Goal: Task Accomplishment & Management: Use online tool/utility

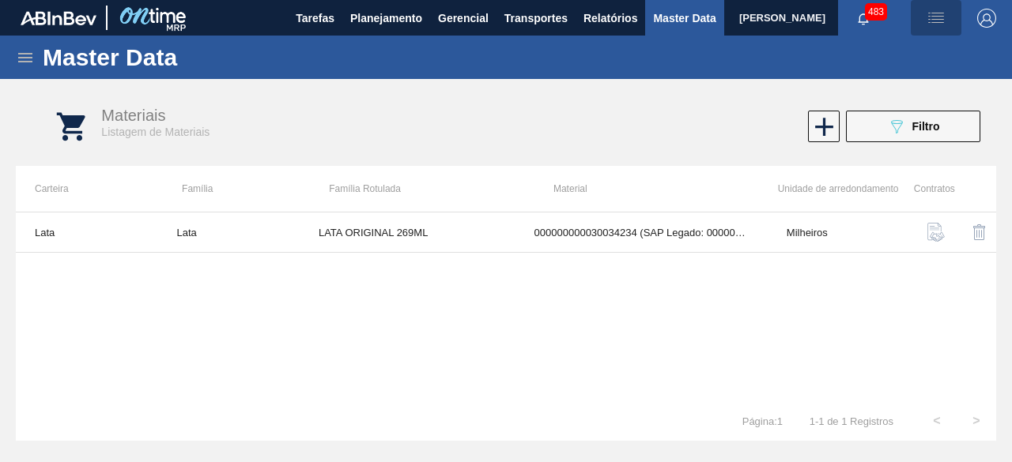
click at [939, 20] on img "button" at bounding box center [935, 18] width 19 height 19
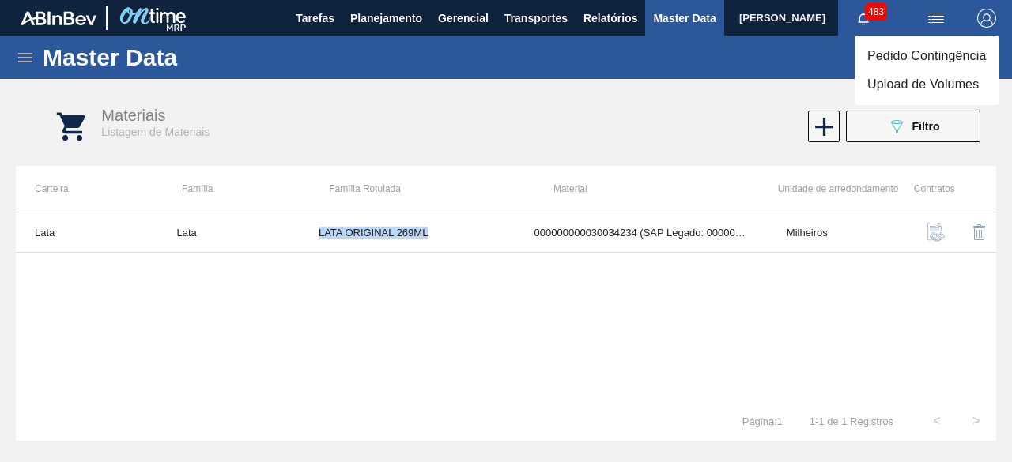
click at [915, 76] on li "Upload de Volumes" at bounding box center [926, 84] width 145 height 28
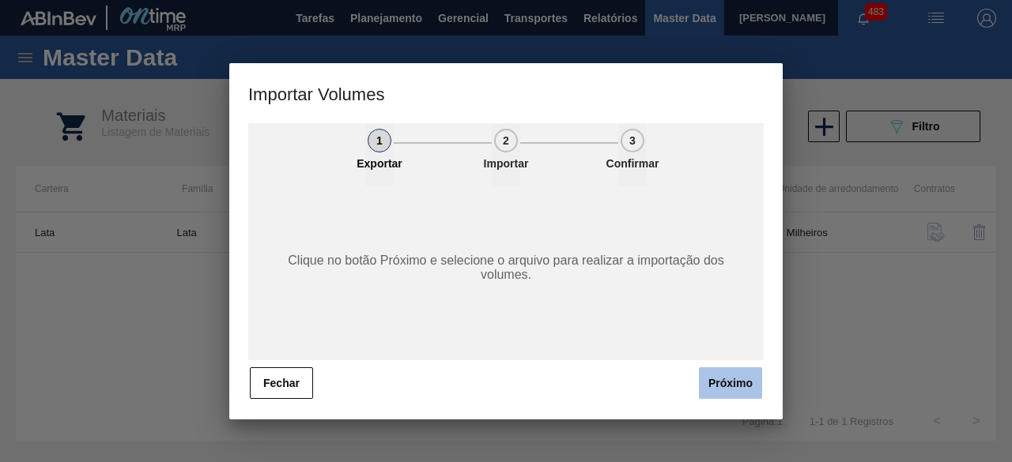
click at [739, 379] on button "Próximo" at bounding box center [730, 384] width 63 height 32
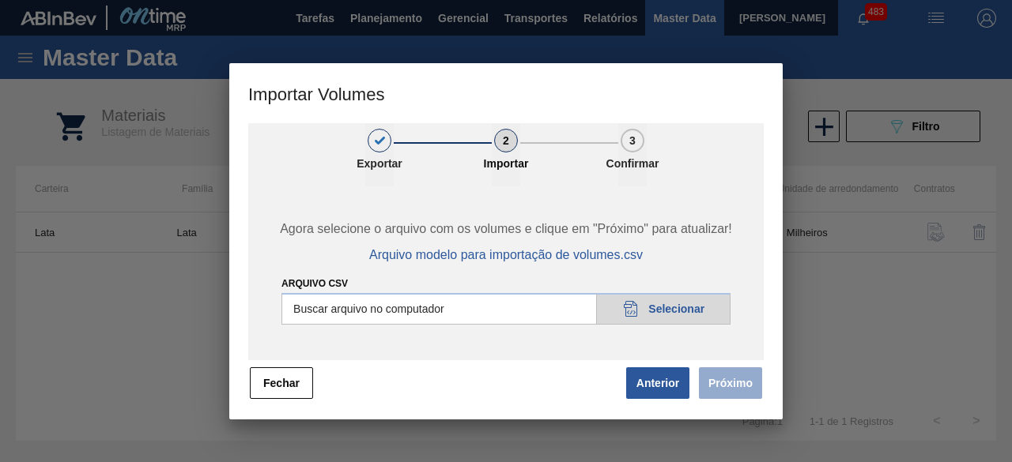
click at [669, 307] on input "Arquivo csv" at bounding box center [505, 309] width 449 height 32
type input "C:\fakepath\Subida fort. + itumb 28.08.csv"
click at [729, 387] on button "Próximo" at bounding box center [730, 384] width 63 height 32
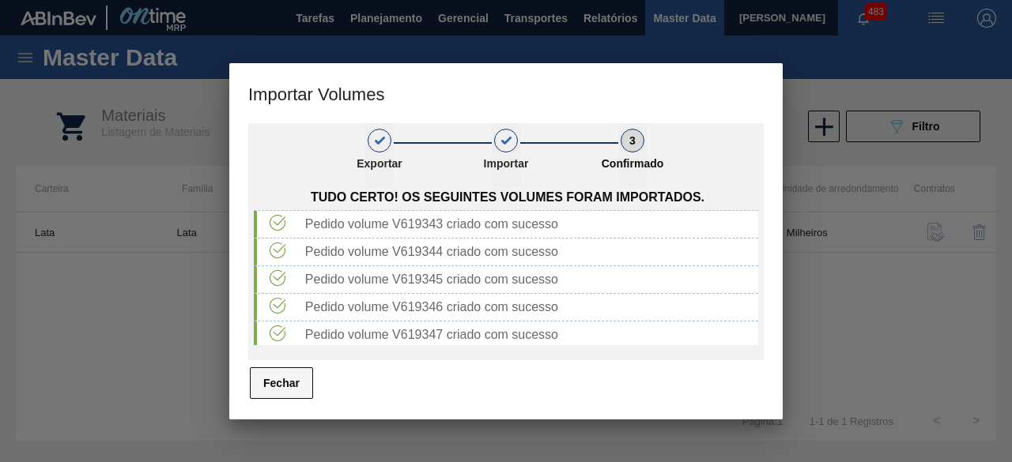
click at [297, 382] on button "Fechar" at bounding box center [281, 384] width 63 height 32
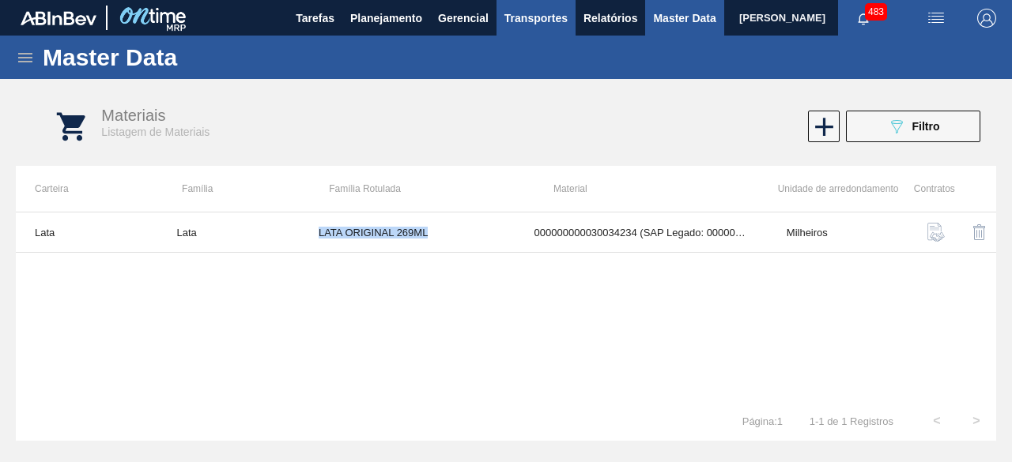
click at [526, 18] on span "Transportes" at bounding box center [535, 18] width 63 height 19
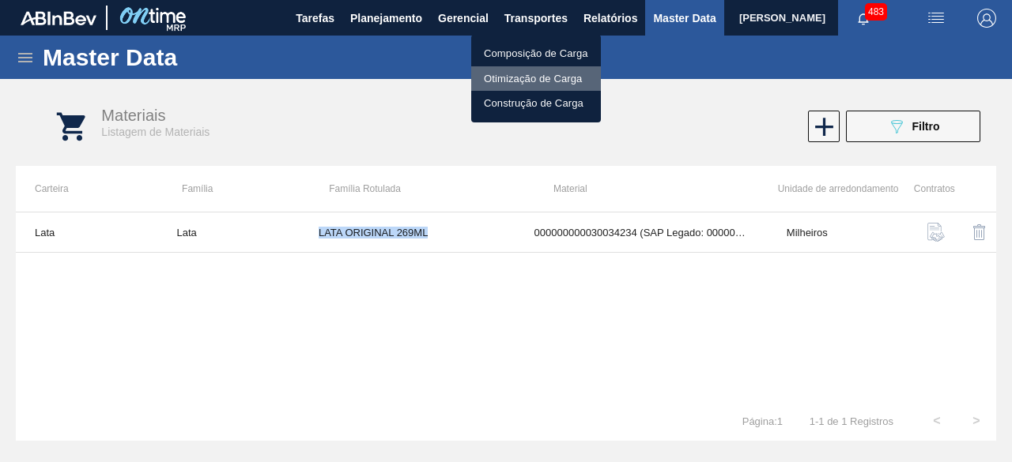
click at [520, 77] on li "Otimização de Carga" at bounding box center [536, 78] width 130 height 25
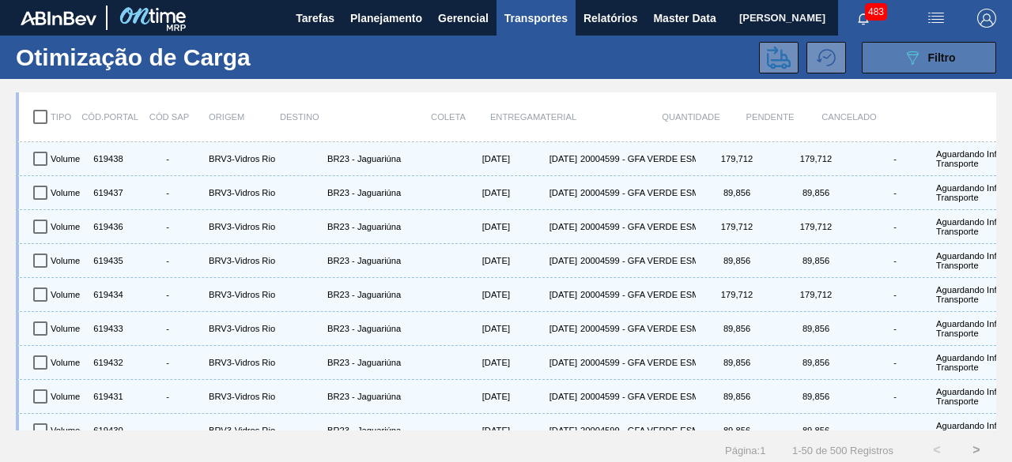
click at [892, 50] on button "089F7B8B-B2A5-4AFE-B5C0-19BA573D28AC Filtro" at bounding box center [929, 58] width 134 height 32
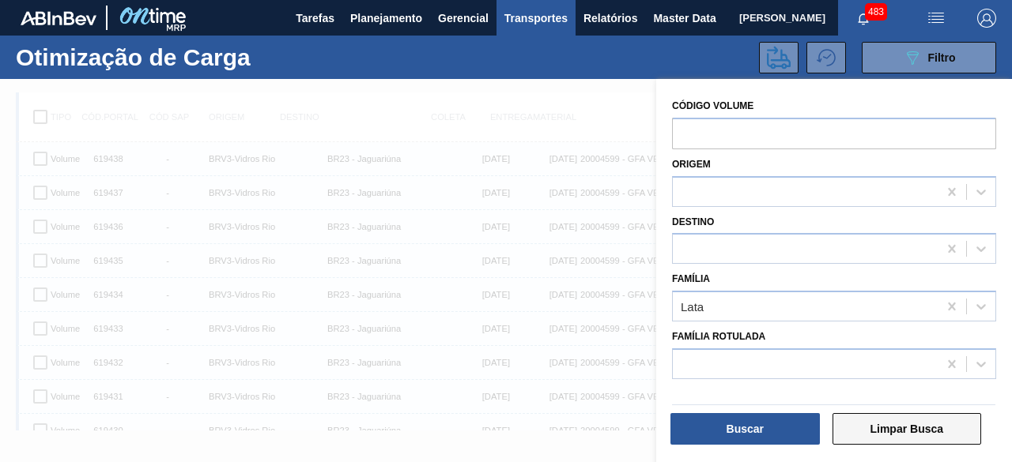
click at [892, 429] on button "Limpar Busca" at bounding box center [906, 429] width 149 height 32
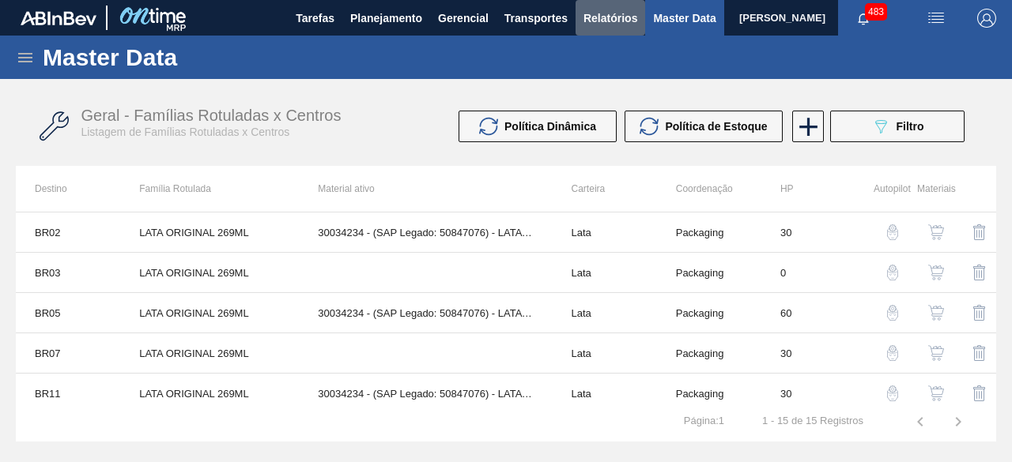
click at [610, 18] on span "Relatórios" at bounding box center [610, 18] width 54 height 19
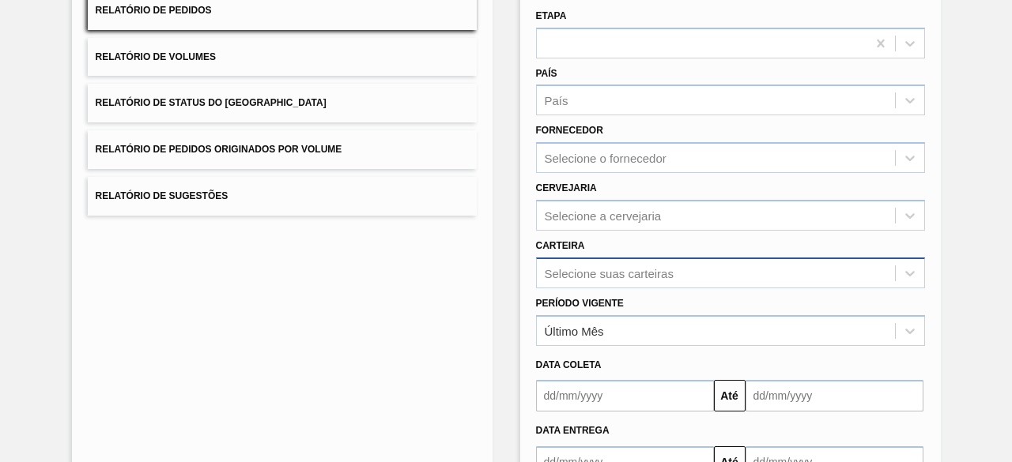
scroll to position [232, 0]
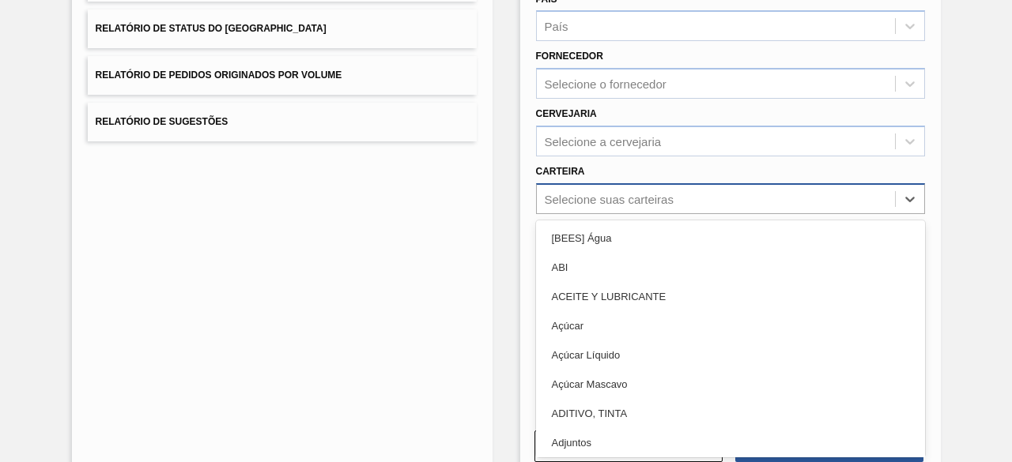
click at [623, 214] on div "option ABI focused, 2 of 101. 101 results available. Use Up and Down to choose …" at bounding box center [730, 198] width 389 height 31
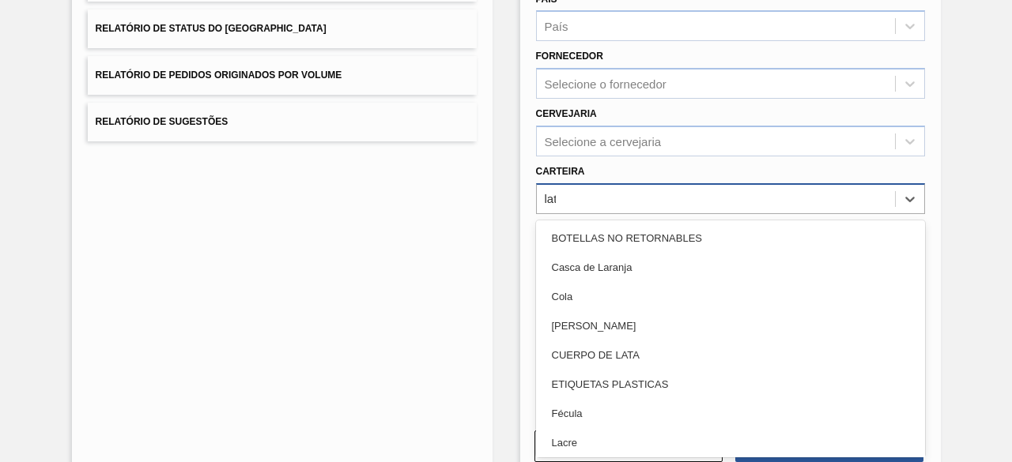
type input "lata"
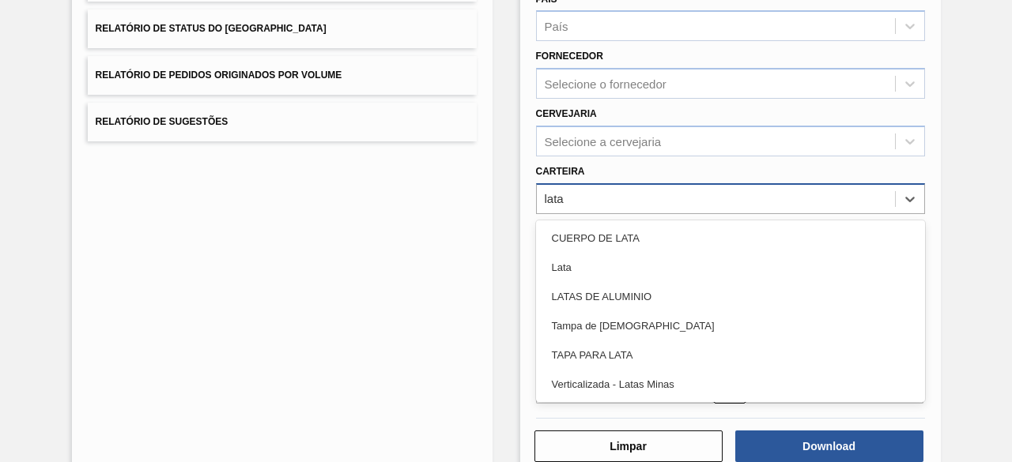
click at [623, 274] on div "Lata" at bounding box center [730, 267] width 389 height 29
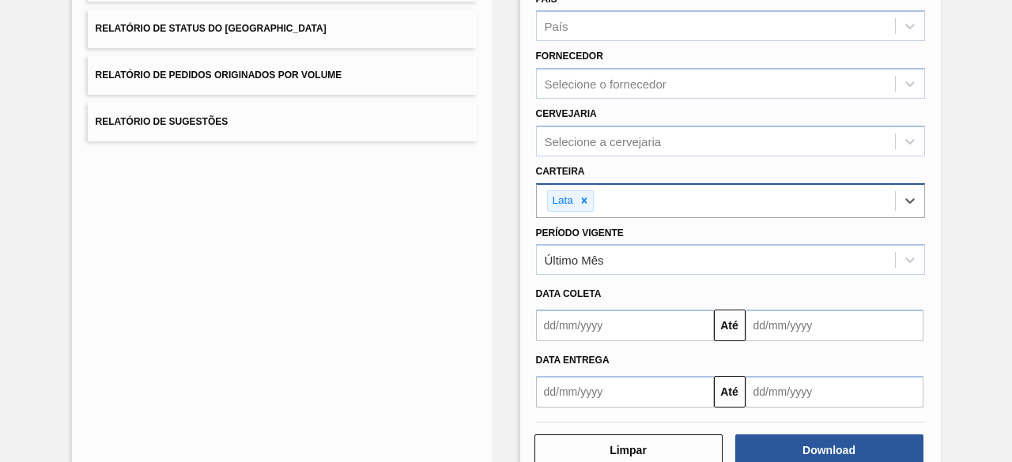
click at [609, 328] on input "text" at bounding box center [625, 326] width 178 height 32
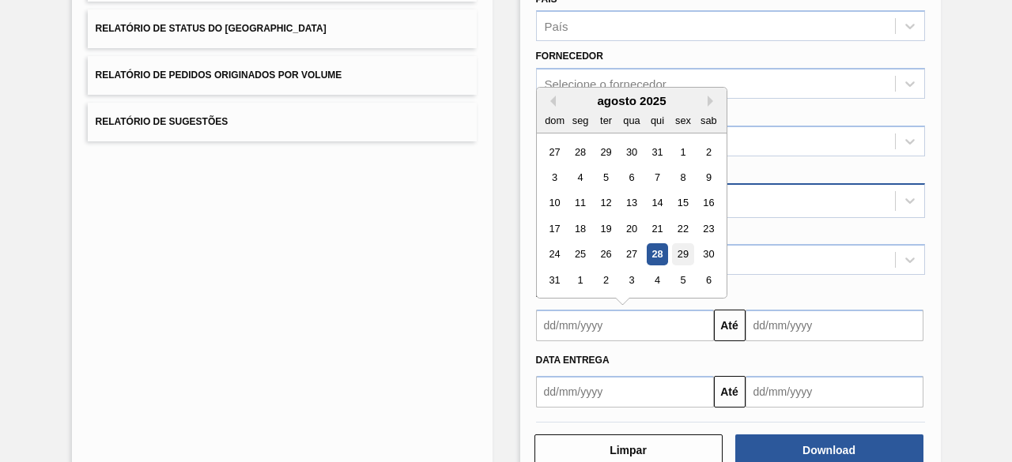
click at [683, 252] on div "29" at bounding box center [682, 254] width 21 height 21
type input "29/08/2025"
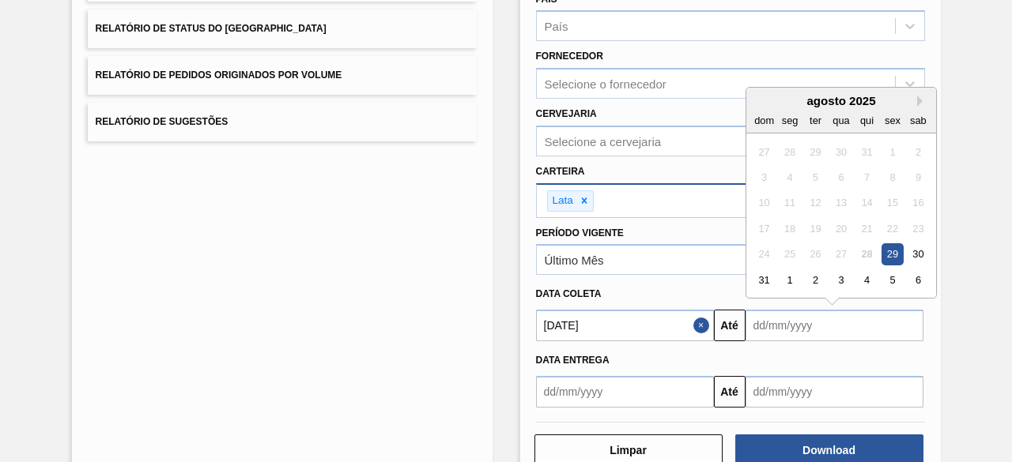
click at [773, 326] on input "text" at bounding box center [834, 326] width 178 height 32
click at [918, 250] on div "30" at bounding box center [917, 254] width 21 height 21
type input "30/08/2025"
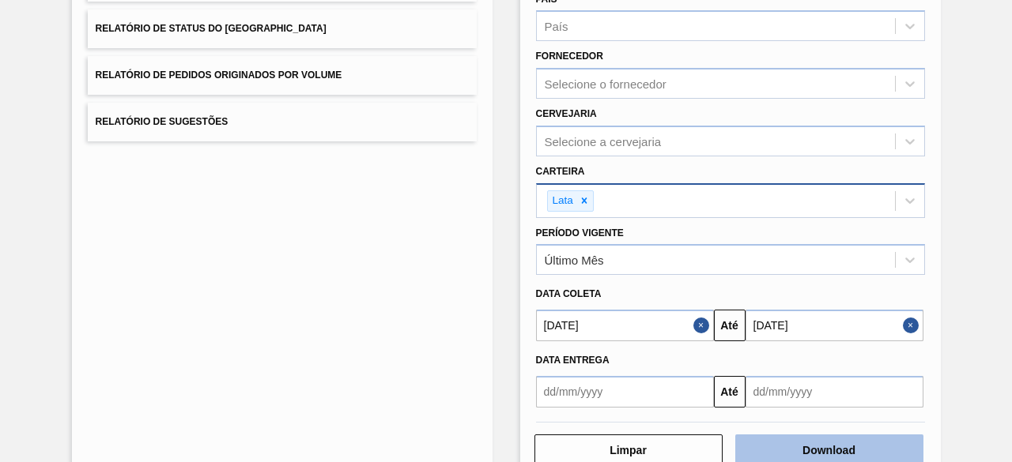
click at [888, 442] on button "Download" at bounding box center [829, 451] width 188 height 32
click at [909, 326] on button "Close" at bounding box center [913, 326] width 21 height 32
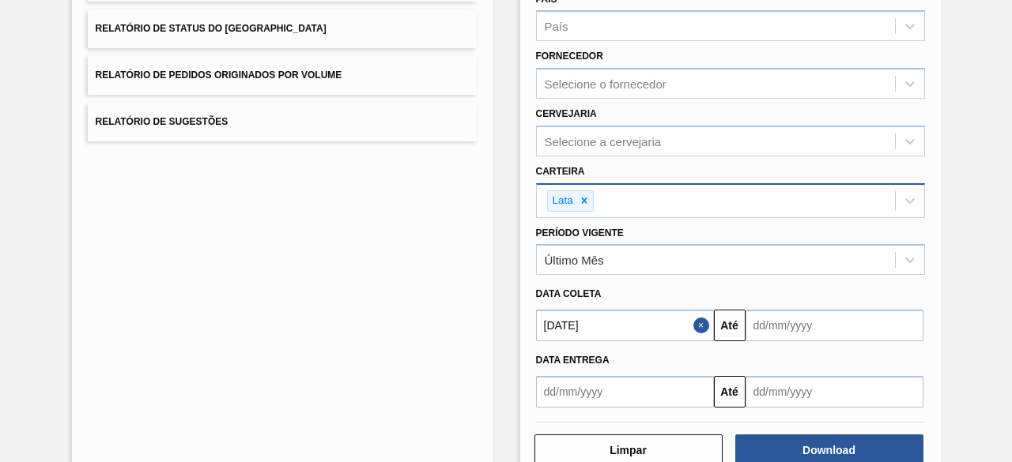
click at [697, 325] on button "Close" at bounding box center [703, 326] width 21 height 32
click at [669, 325] on input "text" at bounding box center [625, 326] width 178 height 32
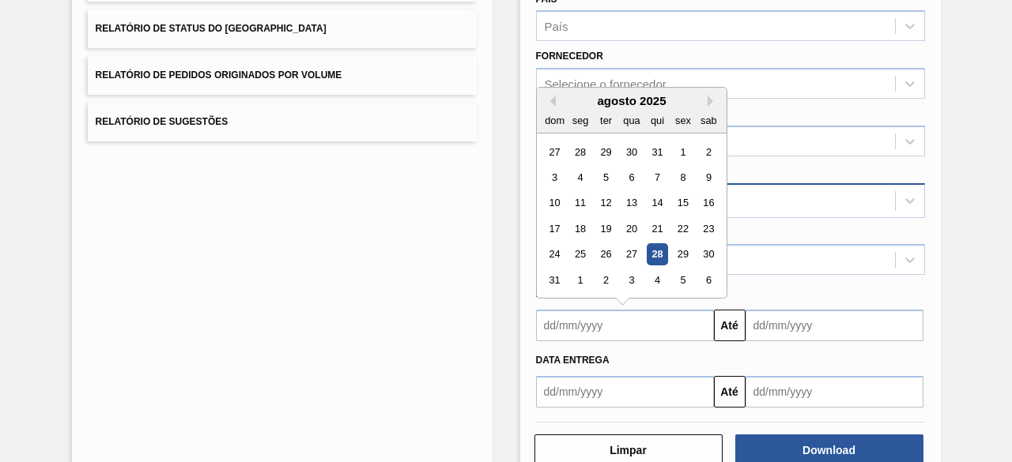
click at [657, 251] on div "28" at bounding box center [656, 254] width 21 height 21
type input "[DATE]"
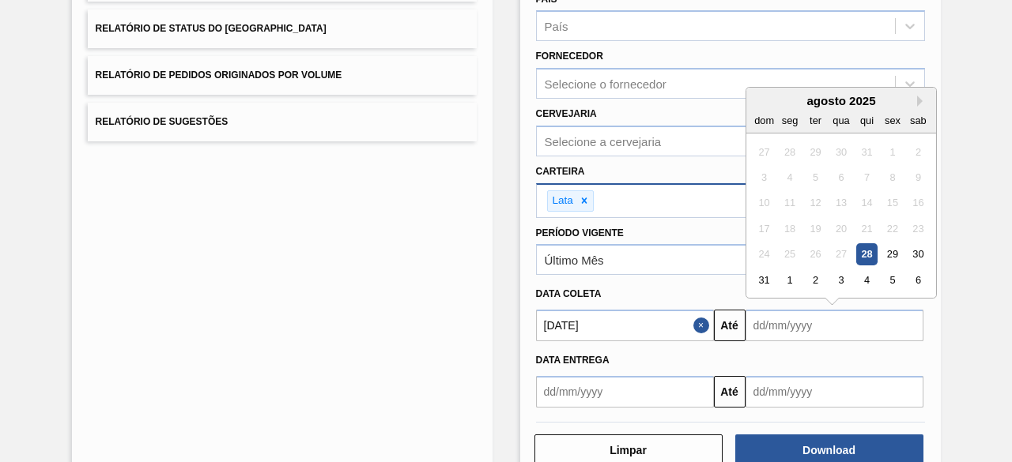
click at [768, 320] on input "text" at bounding box center [834, 326] width 178 height 32
click at [817, 275] on div "2" at bounding box center [814, 280] width 21 height 21
type input "[DATE]"
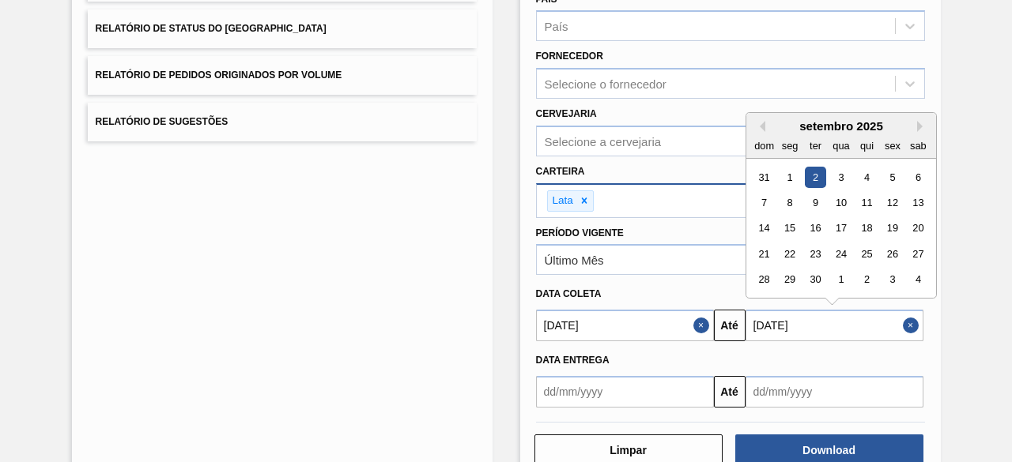
click at [785, 328] on input "[DATE]" at bounding box center [834, 326] width 178 height 32
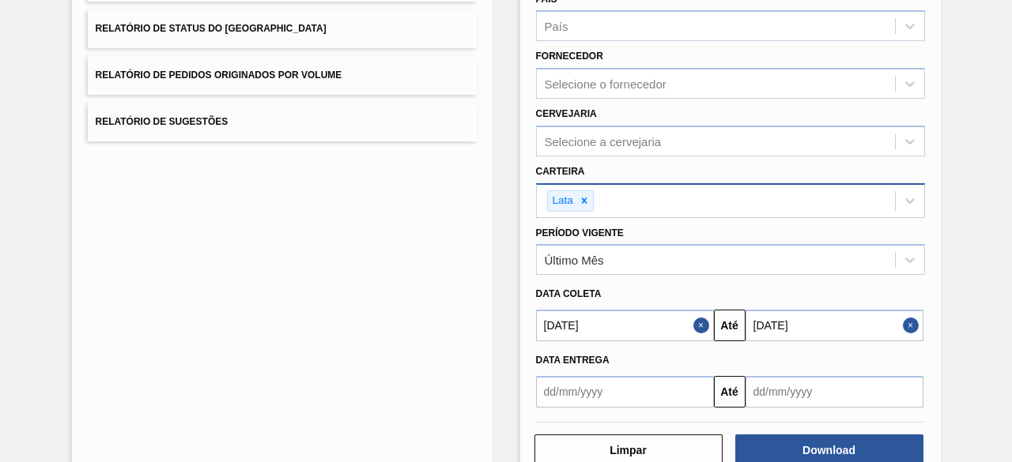
click at [422, 290] on div "Lista de Relatórios Relatório de Pedidos Relatório de Volumes Relatório de Stat…" at bounding box center [282, 176] width 421 height 613
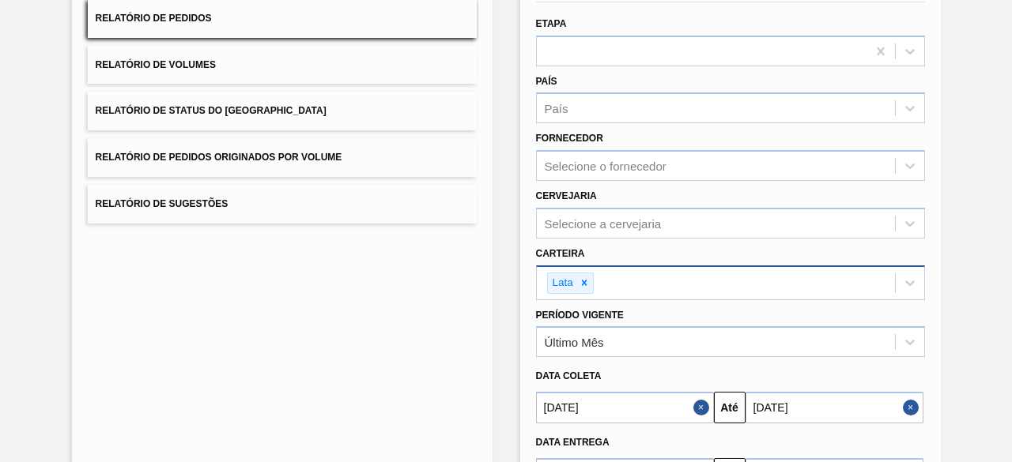
scroll to position [74, 0]
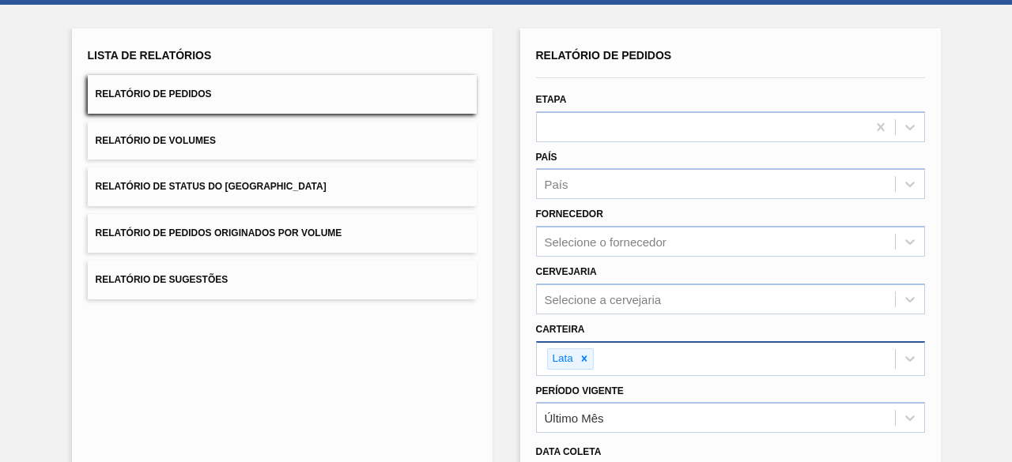
click at [245, 145] on button "Relatório de Volumes" at bounding box center [282, 141] width 389 height 39
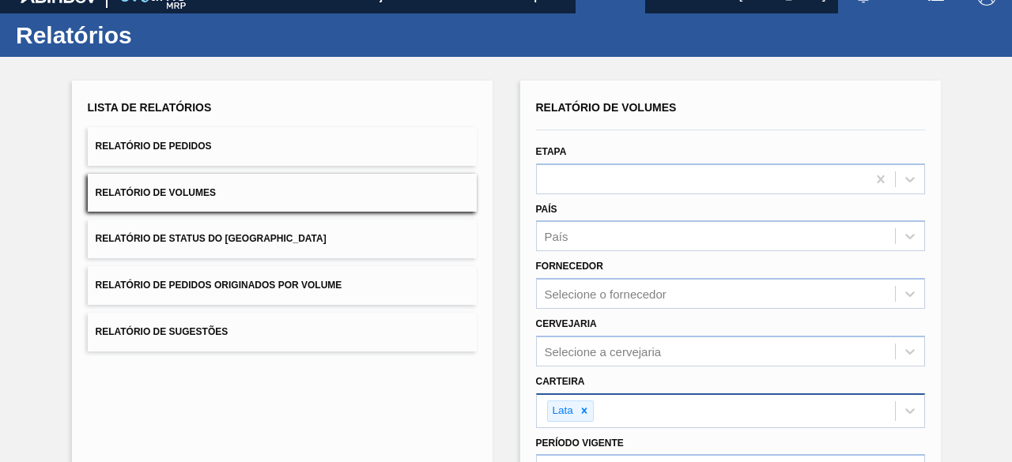
scroll to position [0, 0]
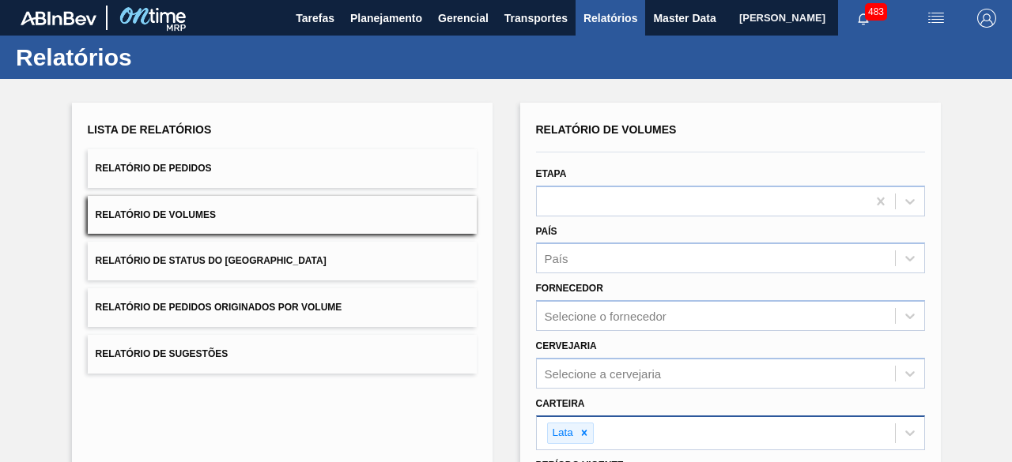
click at [249, 209] on button "Relatório de Volumes" at bounding box center [282, 215] width 389 height 39
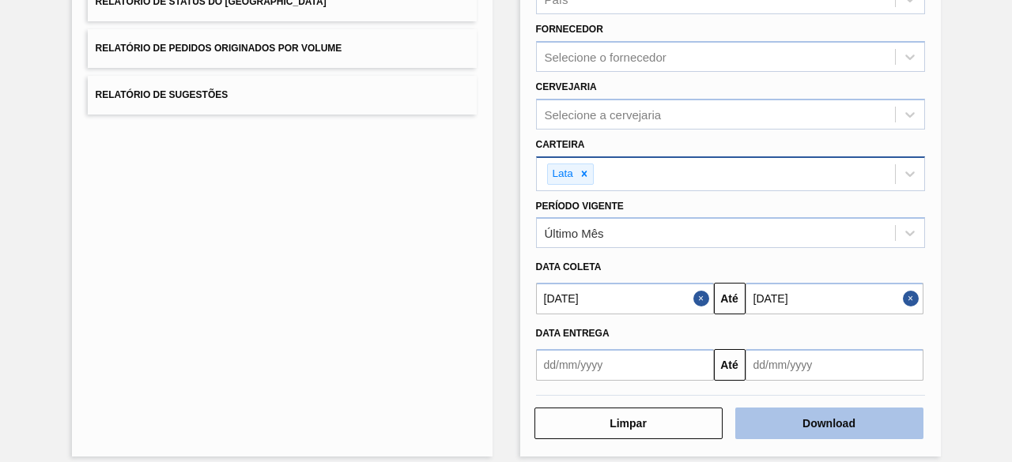
scroll to position [271, 0]
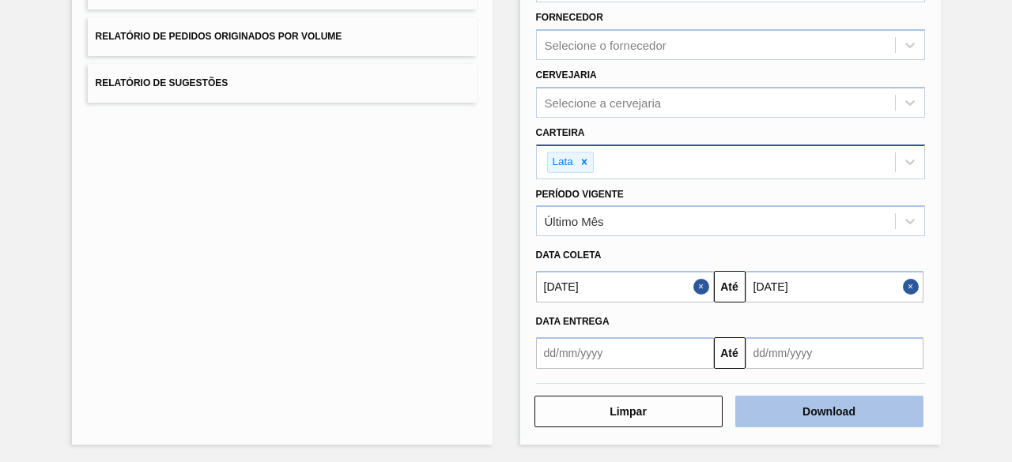
click at [854, 409] on button "Download" at bounding box center [829, 412] width 188 height 32
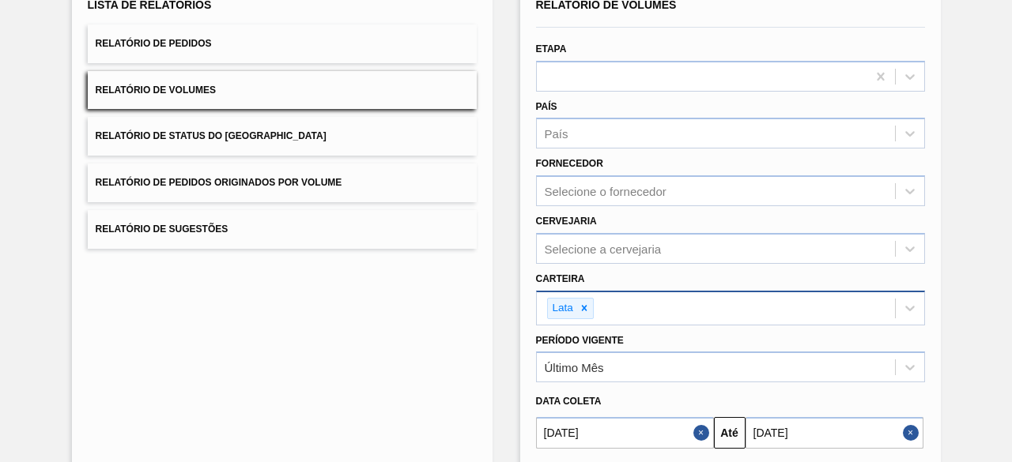
scroll to position [0, 0]
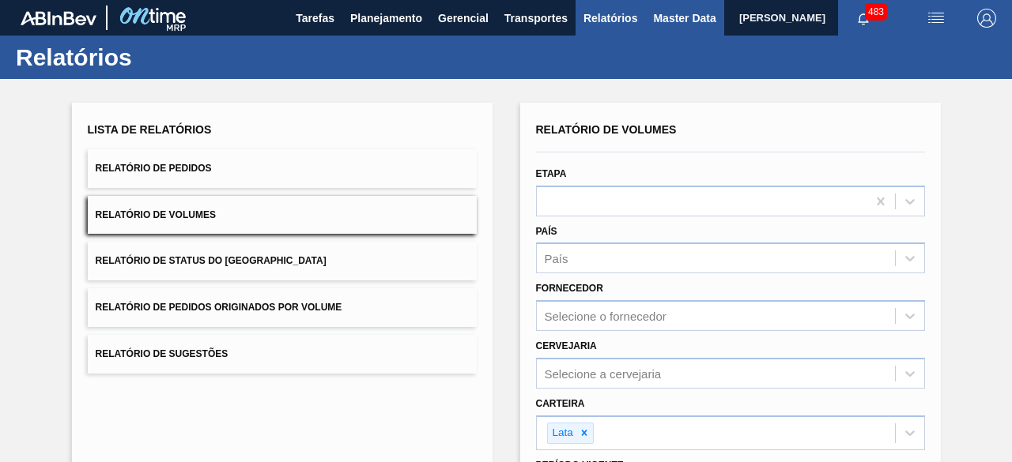
click at [670, 20] on span "Master Data" at bounding box center [684, 18] width 62 height 19
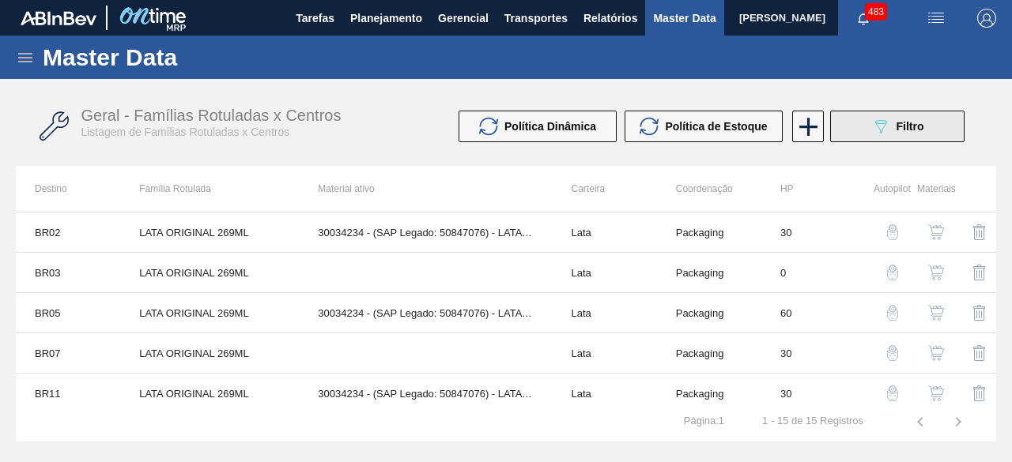
click at [881, 134] on icon "089F7B8B-B2A5-4AFE-B5C0-19BA573D28AC" at bounding box center [880, 126] width 19 height 19
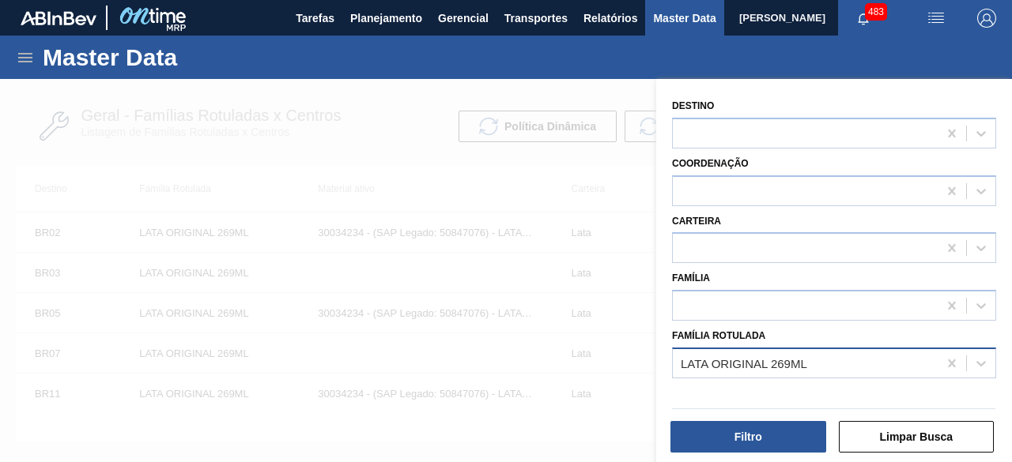
click at [768, 360] on div "LATA ORIGINAL 269ML" at bounding box center [744, 362] width 126 height 13
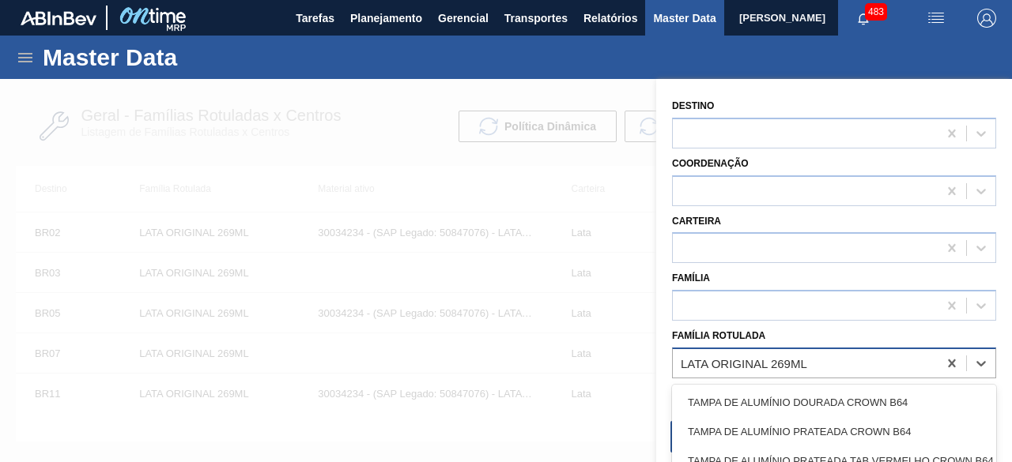
paste Rotulada "LATA SK BEATS GT TROPICAL 269ML"
type Rotulada "LATA SK BEATS GT TROPICAL 269ML"
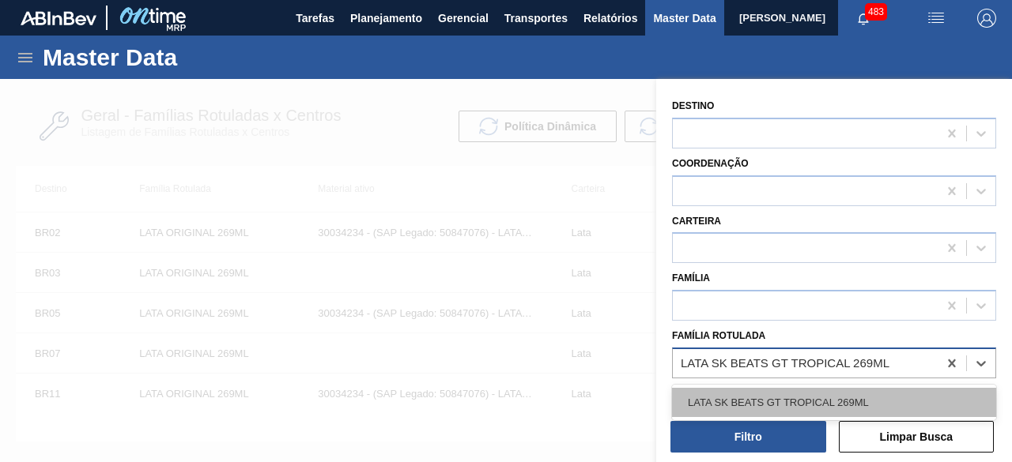
click at [764, 404] on div "LATA SK BEATS GT TROPICAL 269ML" at bounding box center [834, 402] width 324 height 29
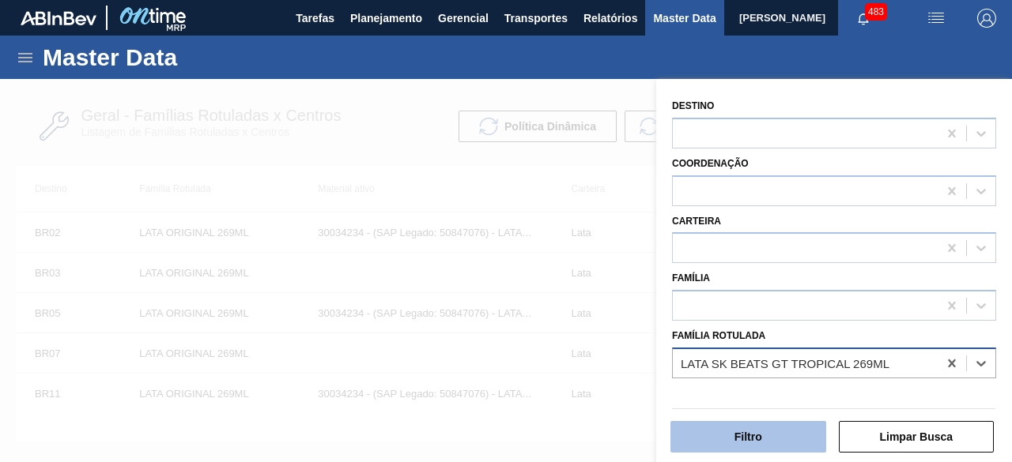
click at [764, 436] on button "Filtro" at bounding box center [748, 437] width 156 height 32
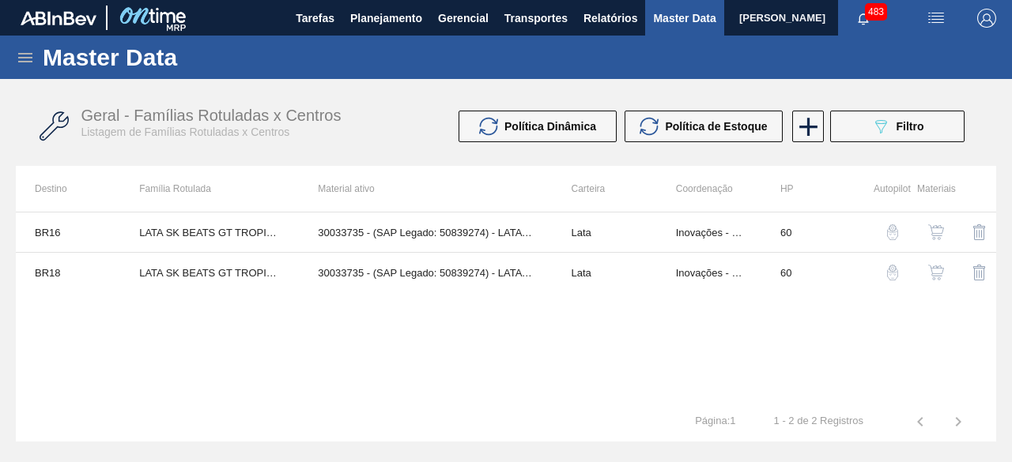
click at [937, 230] on img "button" at bounding box center [936, 232] width 16 height 16
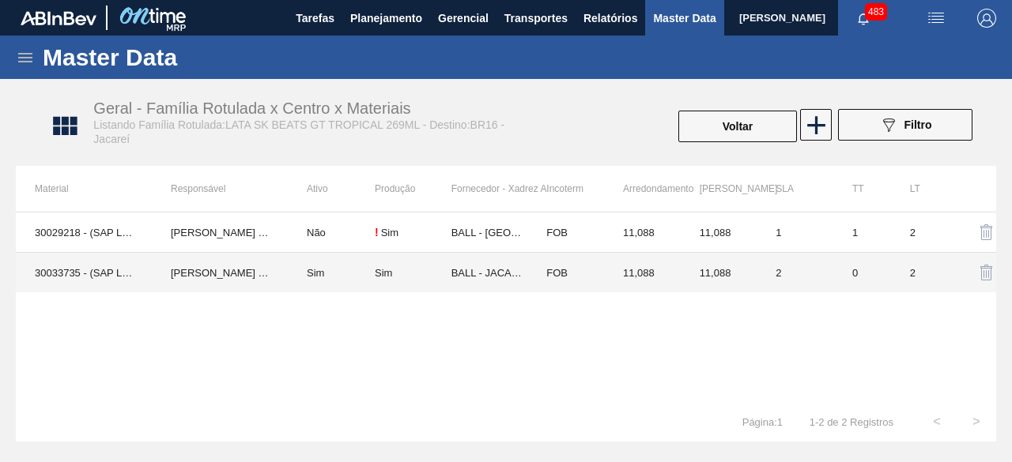
click at [163, 271] on td "IGOR FERREIRA MOURA" at bounding box center [220, 273] width 136 height 40
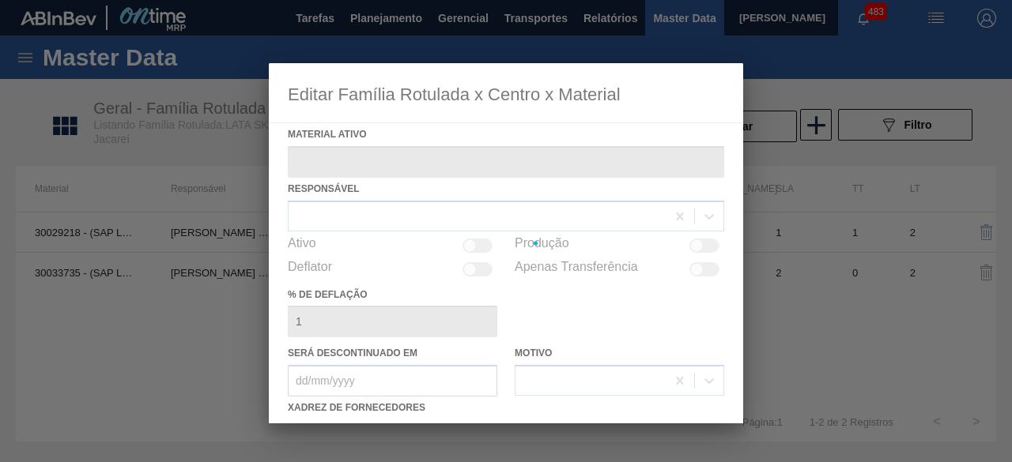
type ativo "30033735 - (SAP Legado: 50839274) - LATA AL BEATS GT TROPICAL 269ML NIV25"
checkbox input "true"
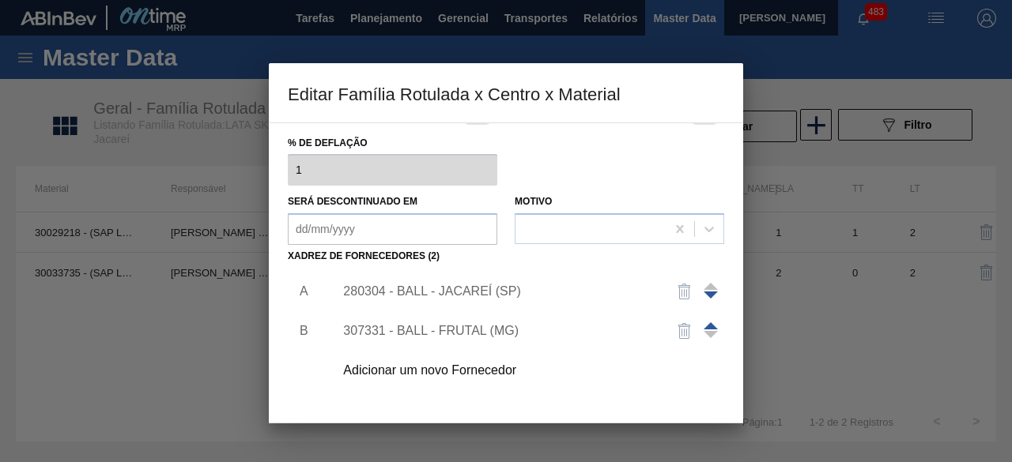
scroll to position [158, 0]
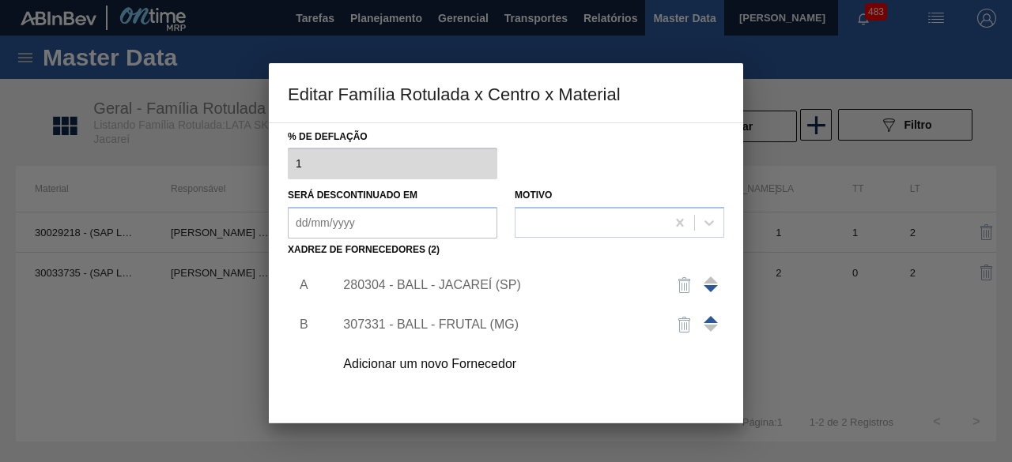
click at [497, 287] on div "280304 - BALL - JACAREÍ (SP)" at bounding box center [498, 285] width 310 height 14
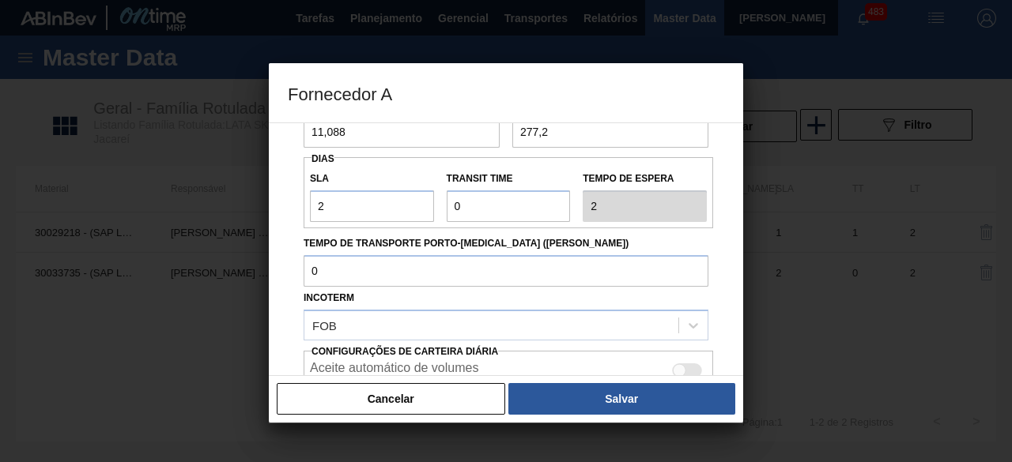
click at [681, 365] on div at bounding box center [679, 370] width 13 height 13
checkbox input "true"
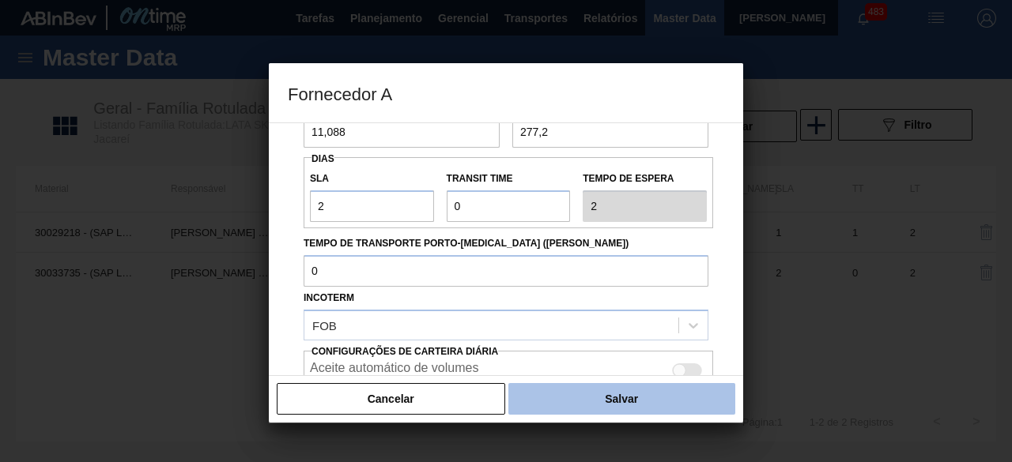
scroll to position [265, 0]
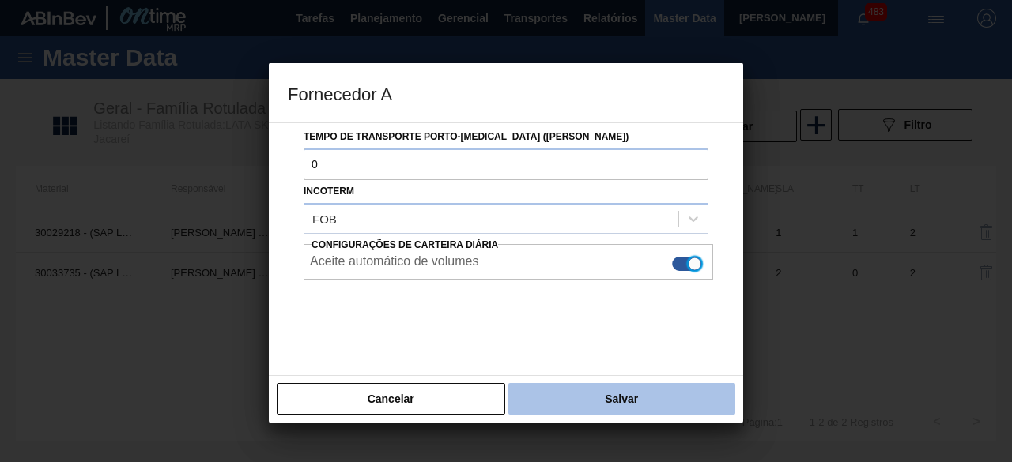
click at [692, 399] on button "Salvar" at bounding box center [621, 399] width 227 height 32
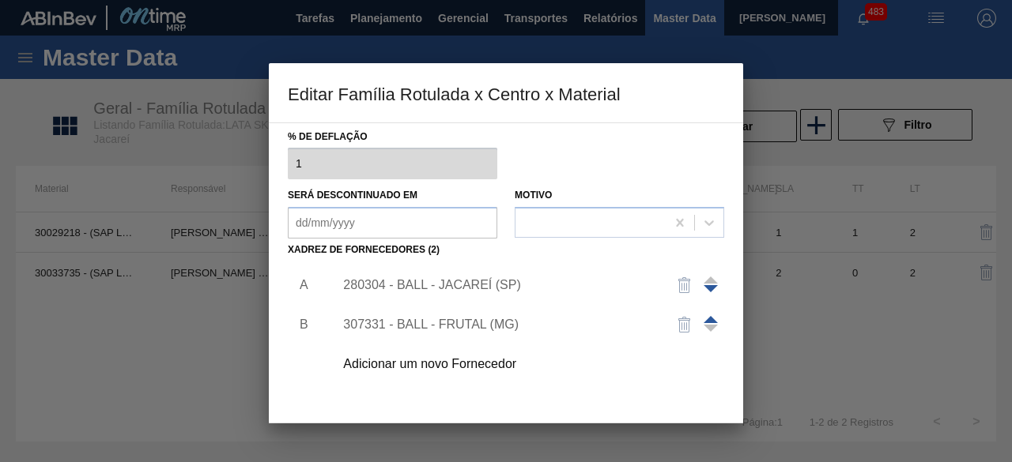
click at [499, 324] on div "307331 - BALL - FRUTAL (MG)" at bounding box center [498, 325] width 310 height 14
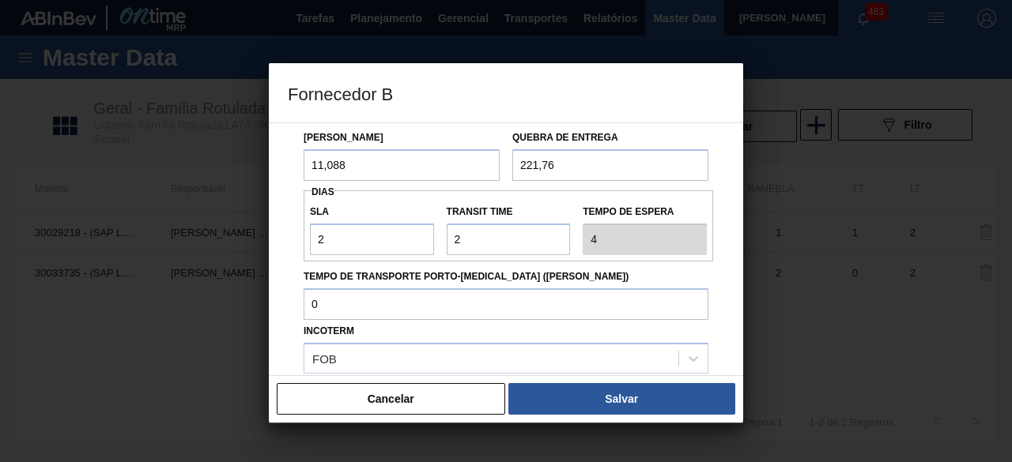
scroll to position [237, 0]
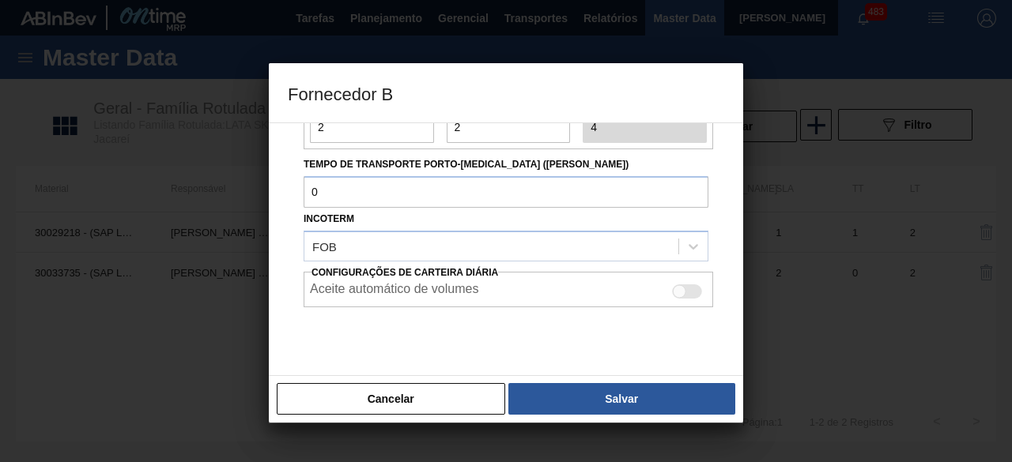
click at [677, 290] on div at bounding box center [679, 291] width 13 height 13
checkbox input "true"
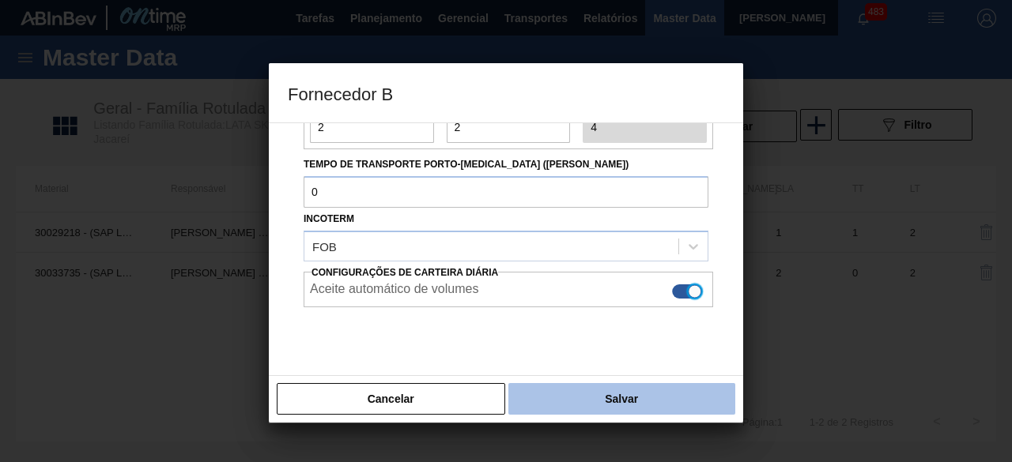
click at [685, 394] on button "Salvar" at bounding box center [621, 399] width 227 height 32
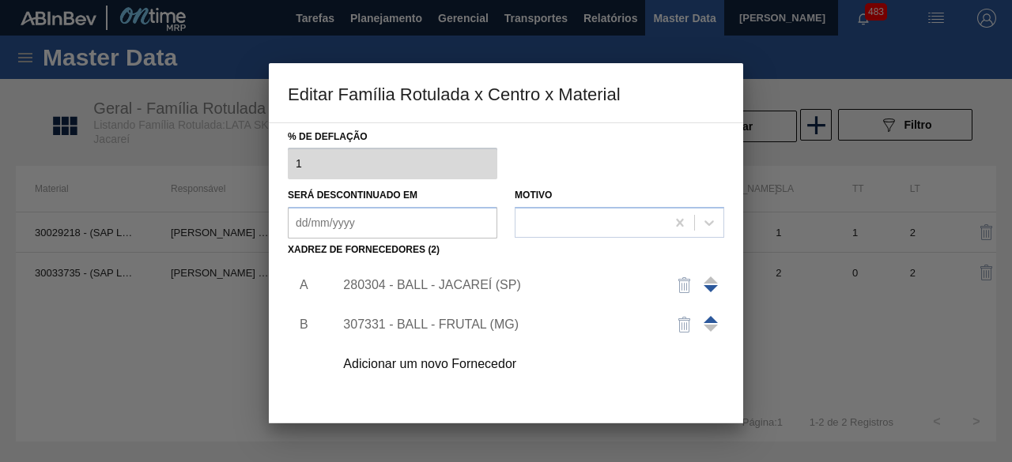
click at [496, 278] on div "280304 - BALL - JACAREÍ (SP)" at bounding box center [498, 285] width 310 height 14
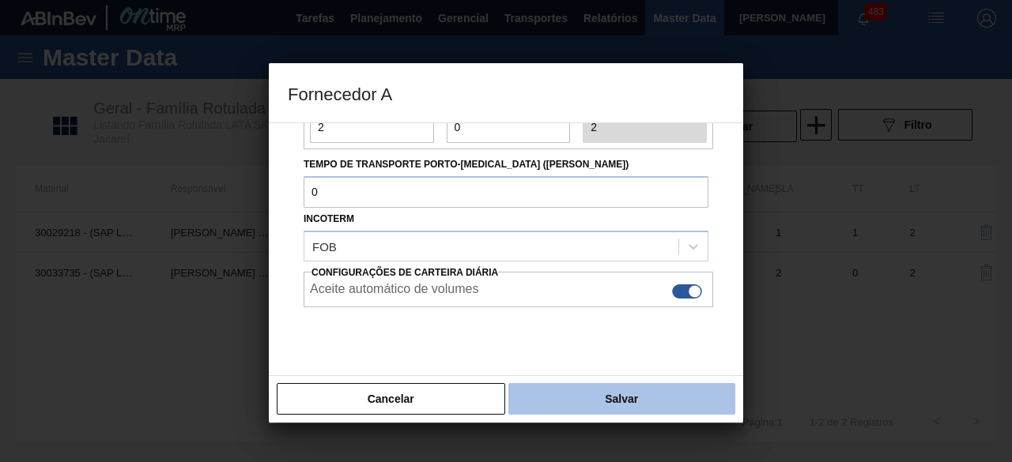
click at [647, 398] on button "Salvar" at bounding box center [621, 399] width 227 height 32
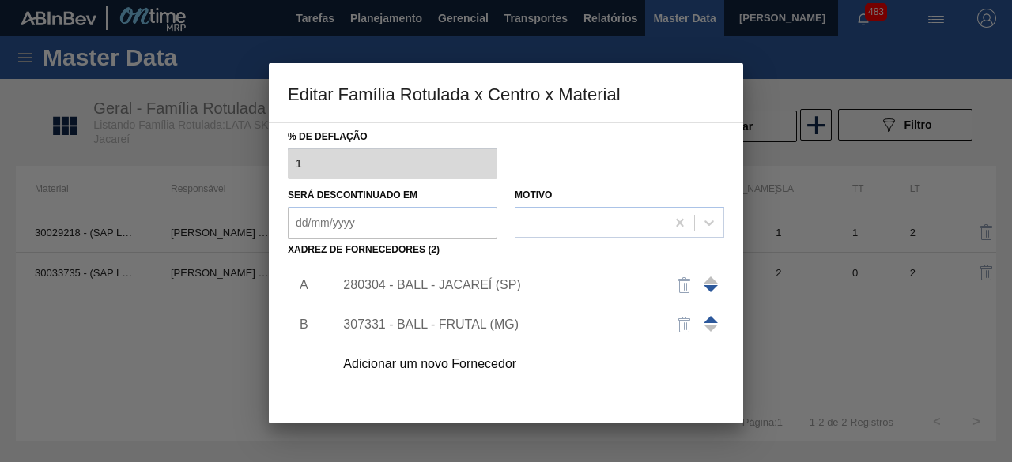
click at [485, 320] on div "307331 - BALL - FRUTAL (MG)" at bounding box center [498, 325] width 310 height 14
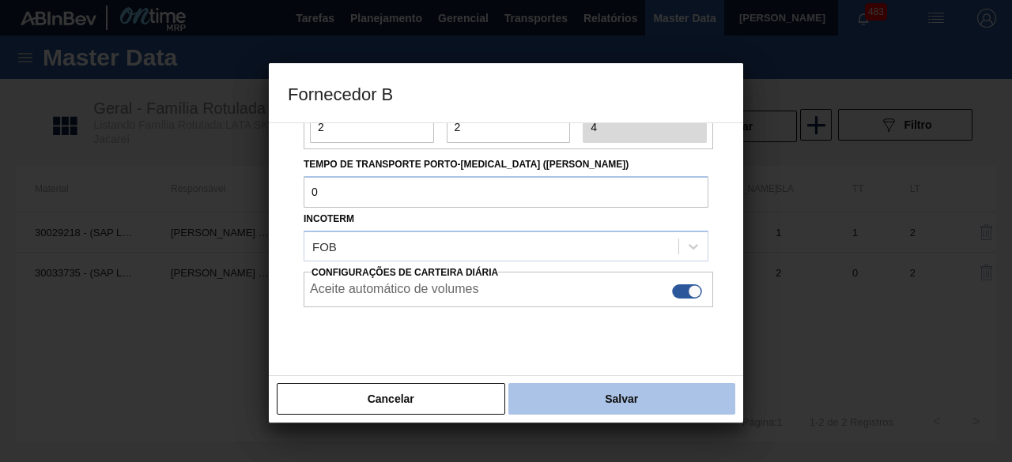
click at [646, 397] on button "Salvar" at bounding box center [621, 399] width 227 height 32
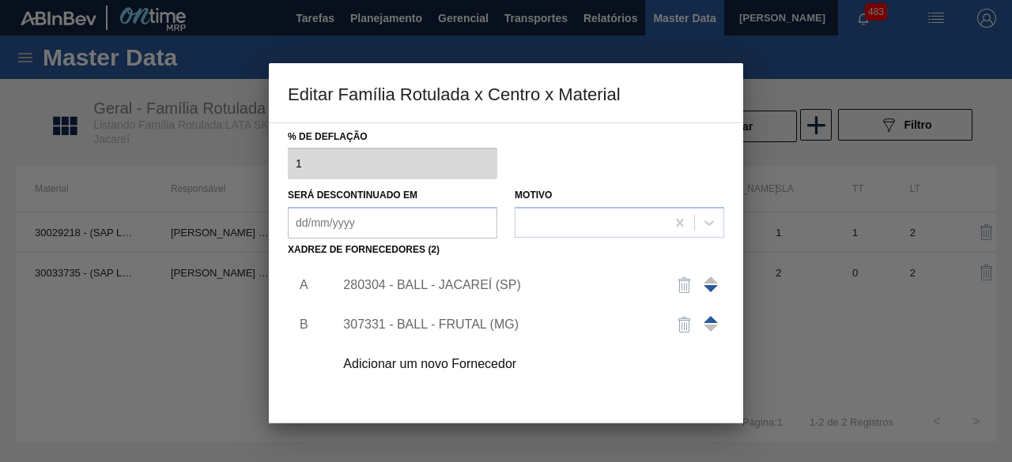
scroll to position [248, 0]
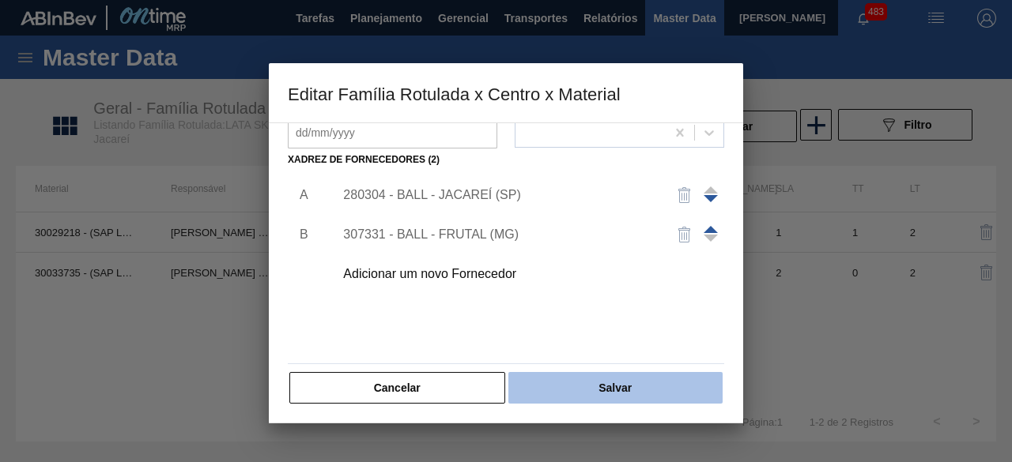
click at [646, 390] on button "Salvar" at bounding box center [615, 388] width 214 height 32
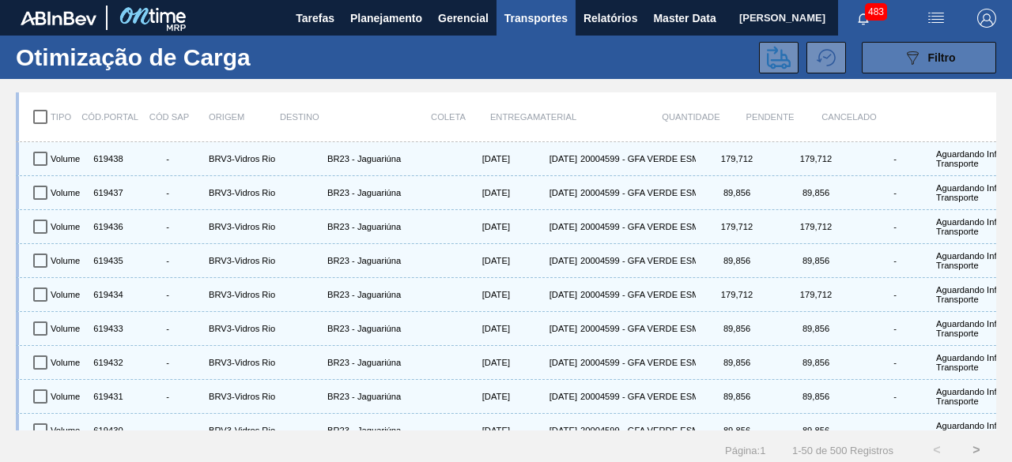
click at [895, 56] on button "089F7B8B-B2A5-4AFE-B5C0-19BA573D28AC Filtro" at bounding box center [929, 58] width 134 height 32
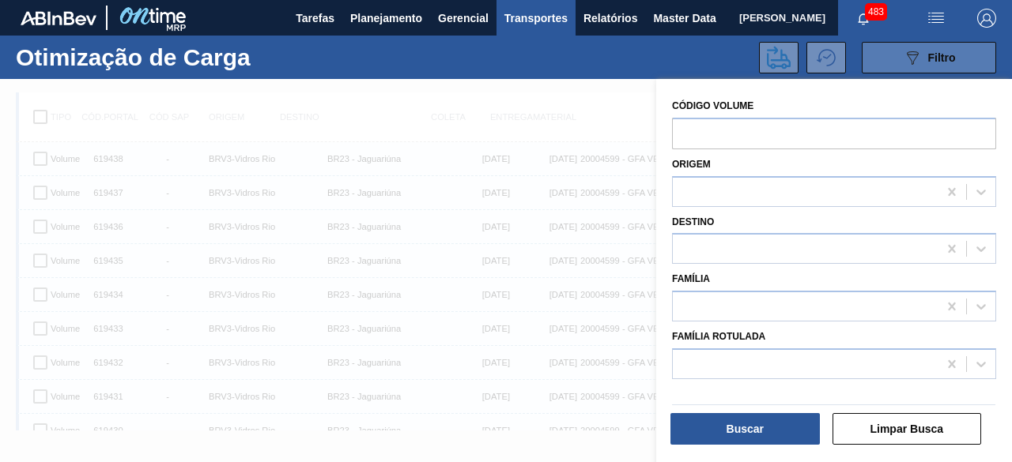
click at [895, 56] on button "089F7B8B-B2A5-4AFE-B5C0-19BA573D28AC Filtro" at bounding box center [929, 58] width 134 height 32
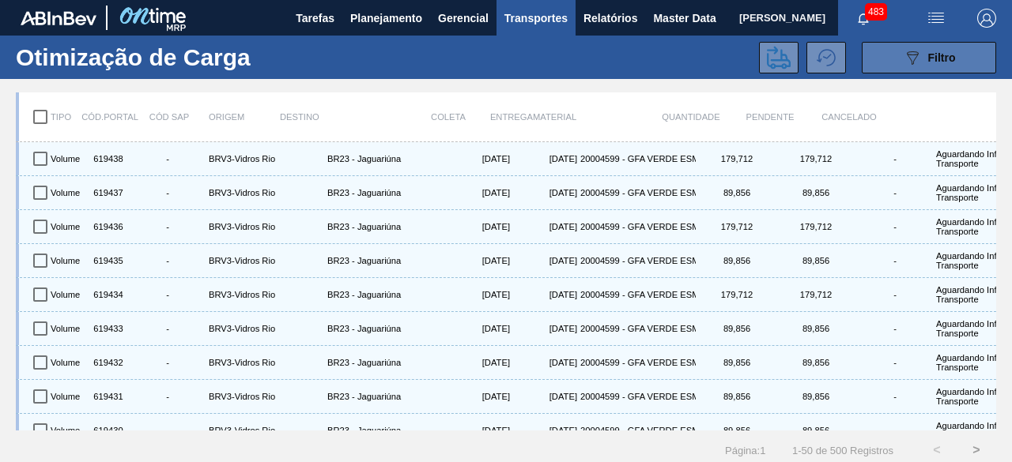
click at [895, 55] on button "089F7B8B-B2A5-4AFE-B5C0-19BA573D28AC Filtro" at bounding box center [929, 58] width 134 height 32
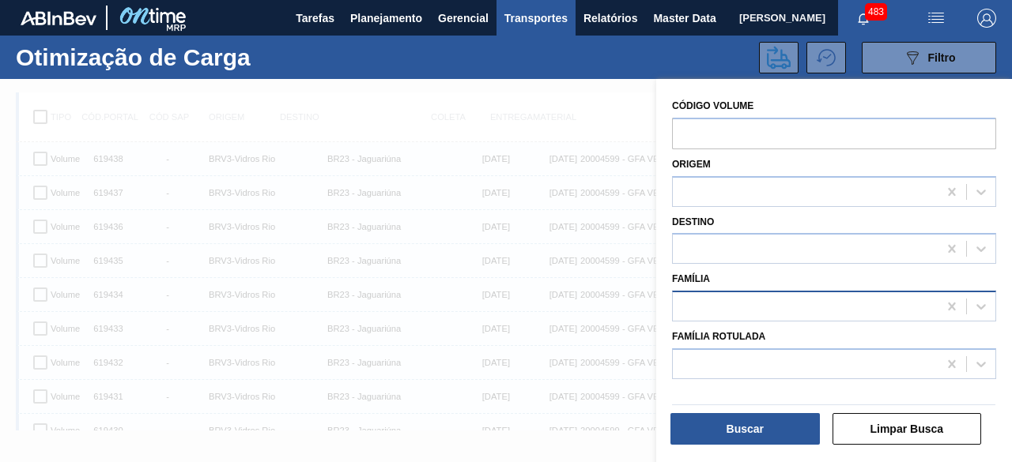
scroll to position [20, 0]
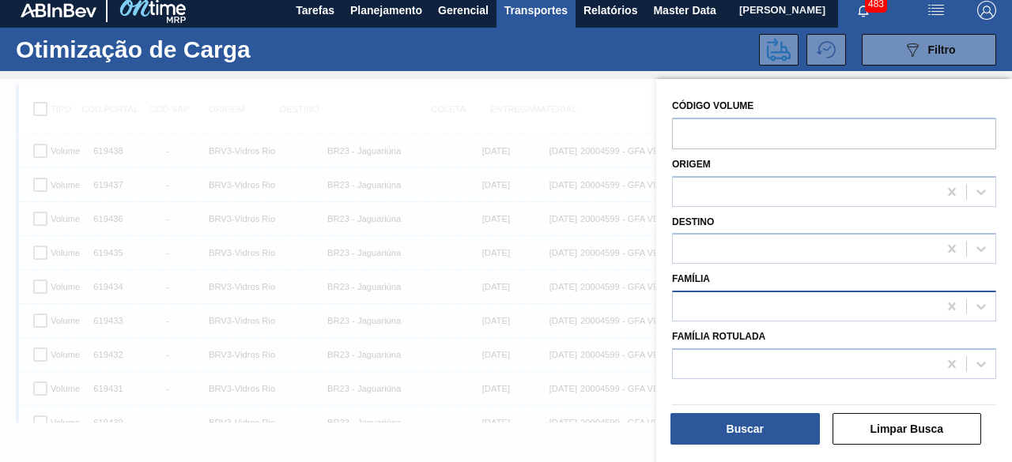
click at [749, 312] on div at bounding box center [805, 307] width 265 height 23
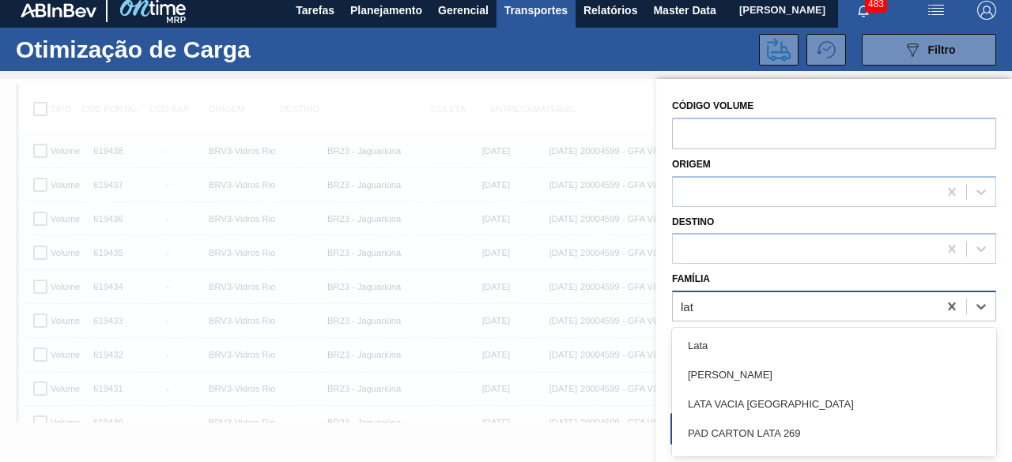
type input "lata"
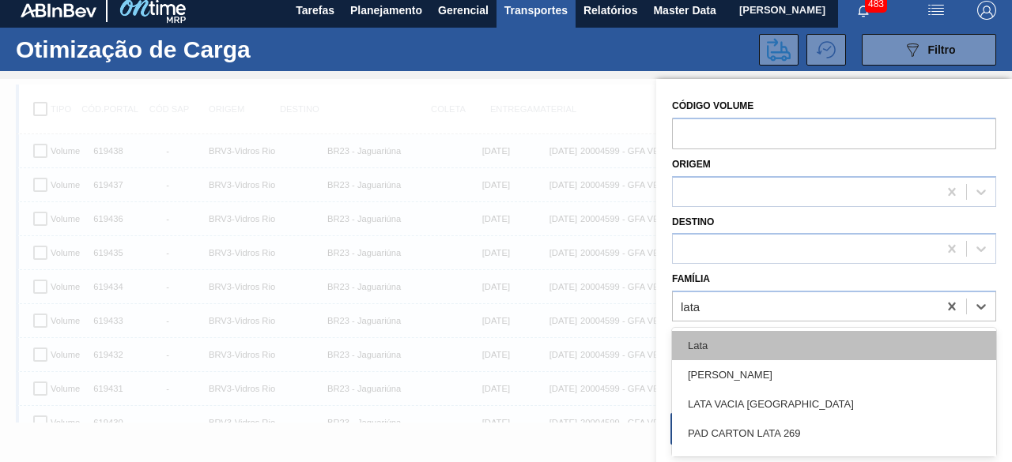
click at [752, 350] on div "Lata" at bounding box center [834, 345] width 324 height 29
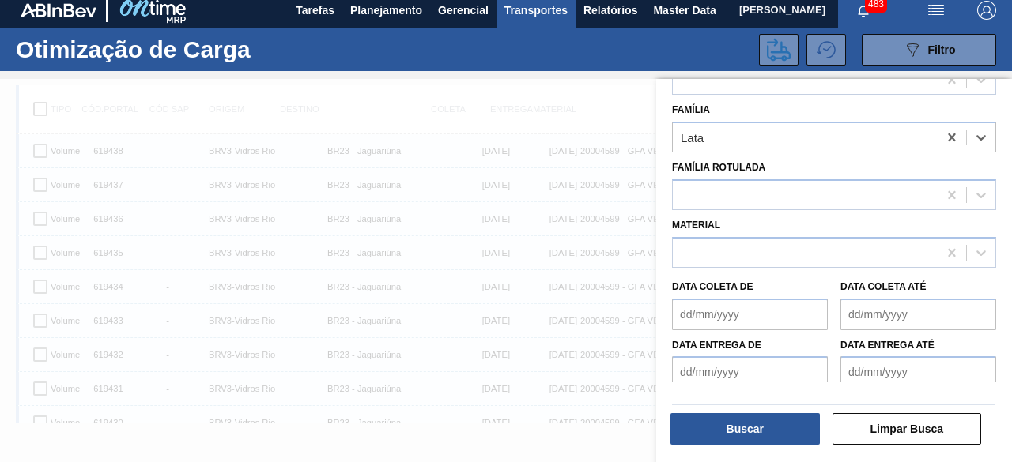
scroll to position [175, 0]
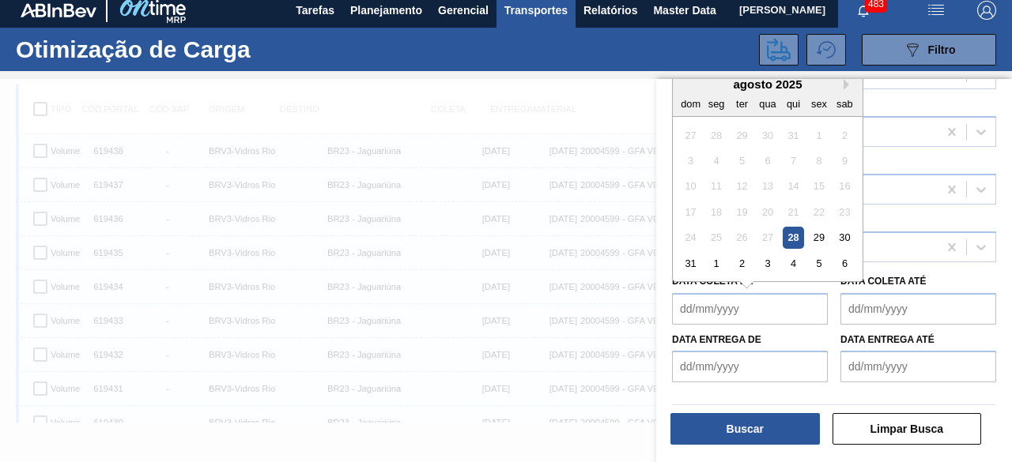
click at [756, 301] on de "Data coleta de" at bounding box center [750, 309] width 156 height 32
click at [796, 234] on div "28" at bounding box center [793, 237] width 21 height 21
type de "[DATE]"
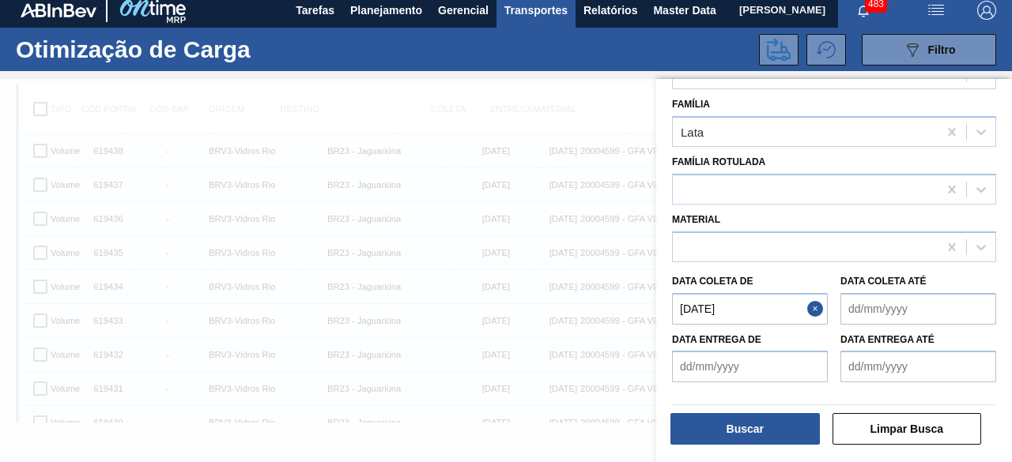
click at [875, 316] on até "Data coleta até" at bounding box center [918, 309] width 156 height 32
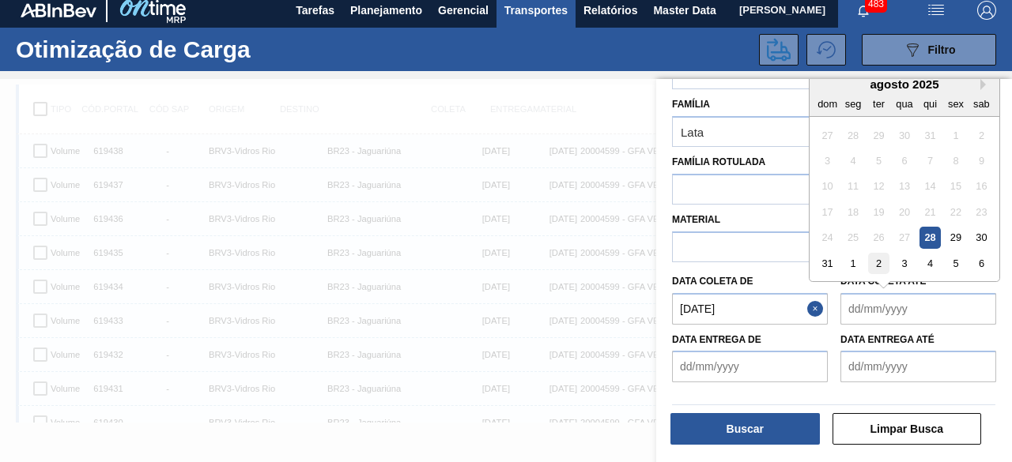
click at [877, 263] on div "2" at bounding box center [878, 263] width 21 height 21
type até "[DATE]"
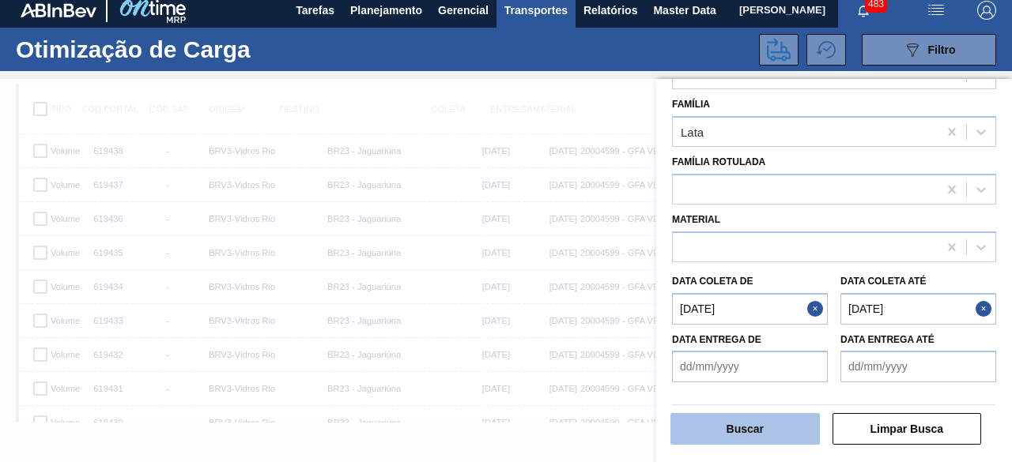
click at [779, 435] on button "Buscar" at bounding box center [744, 429] width 149 height 32
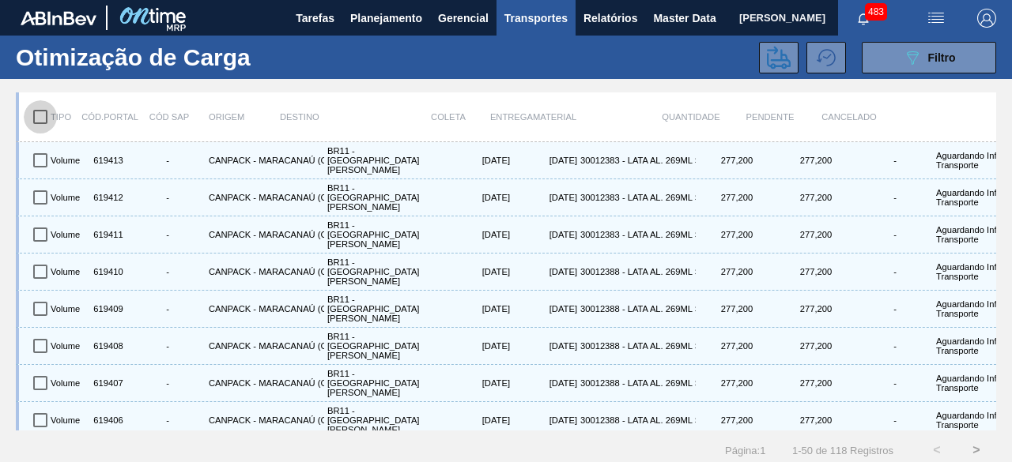
click at [40, 115] on input "checkbox" at bounding box center [40, 116] width 33 height 33
checkbox input "true"
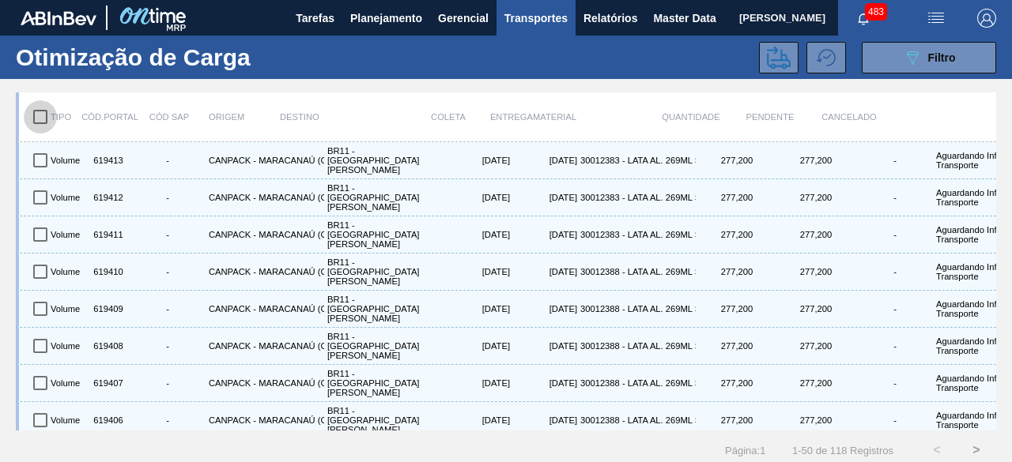
checkbox input "true"
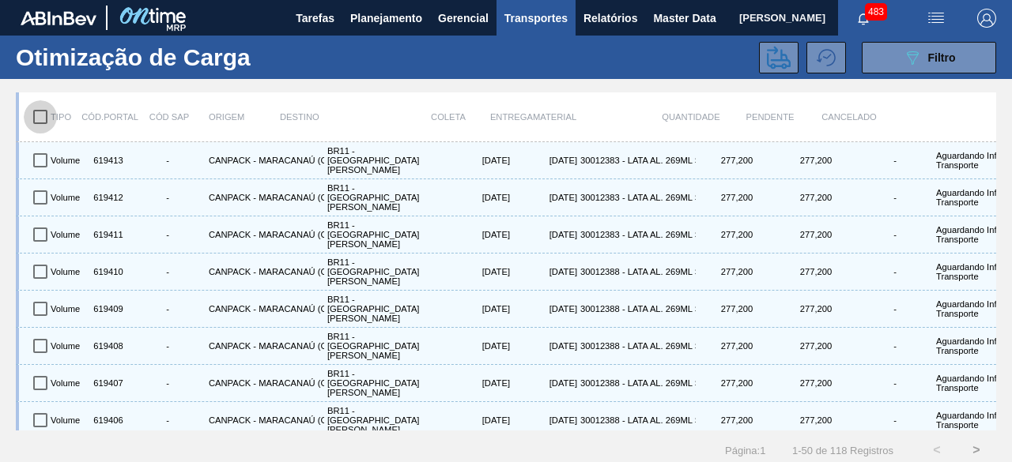
checkbox input "true"
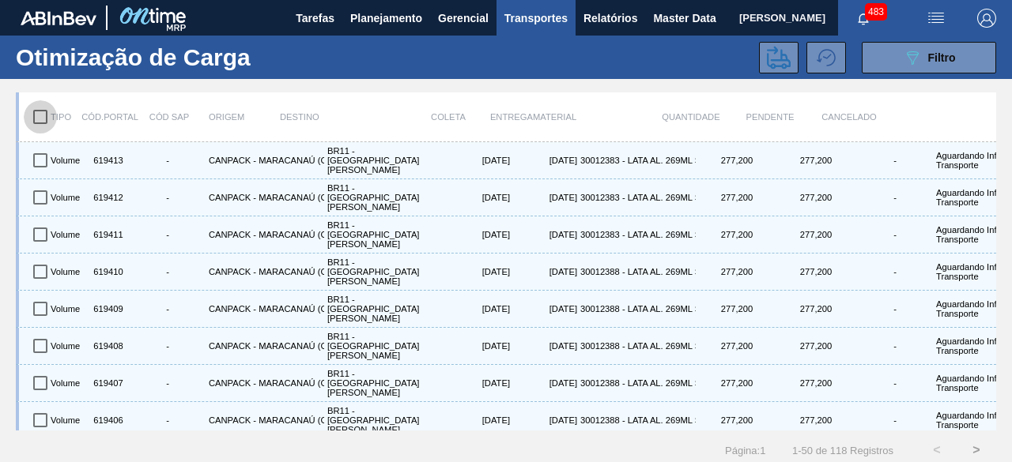
checkbox input "true"
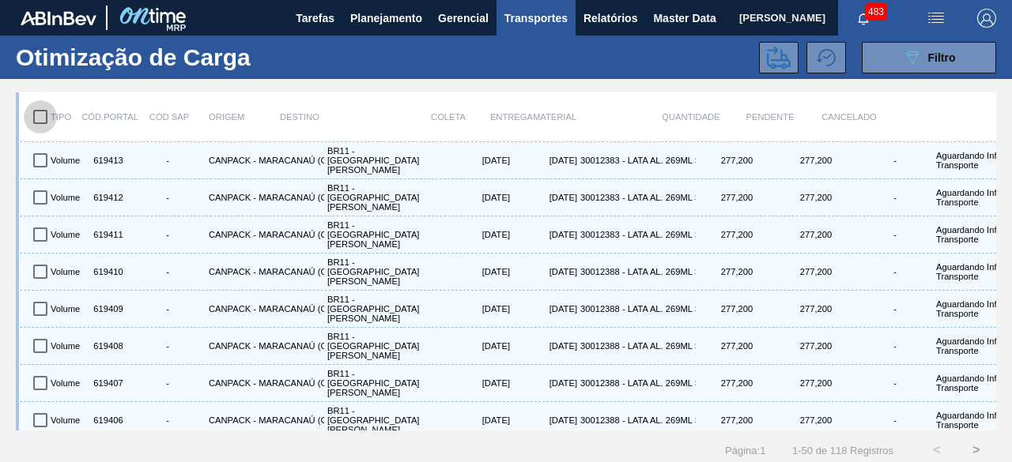
checkbox input "true"
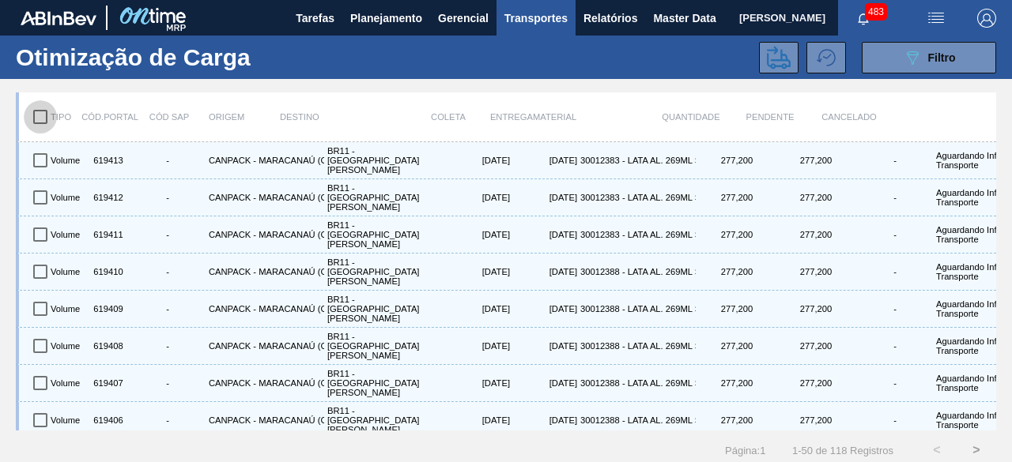
checkbox input "true"
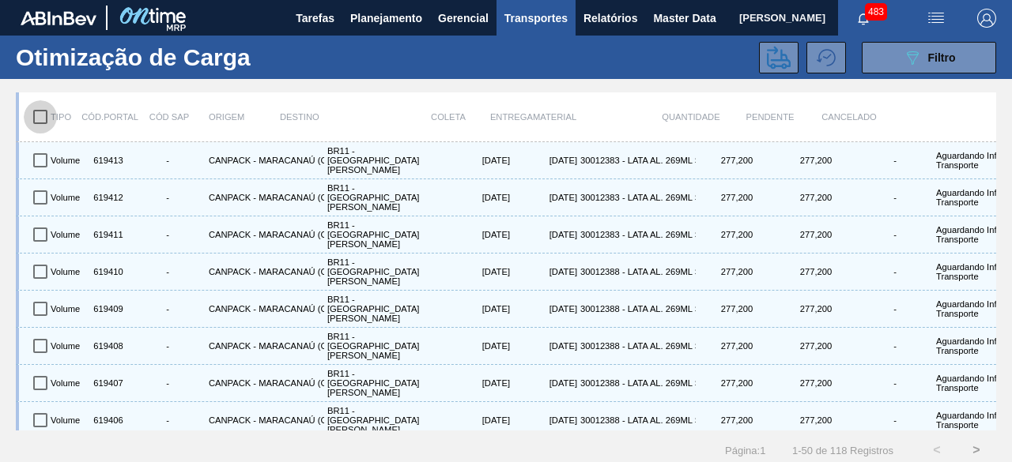
checkbox input "true"
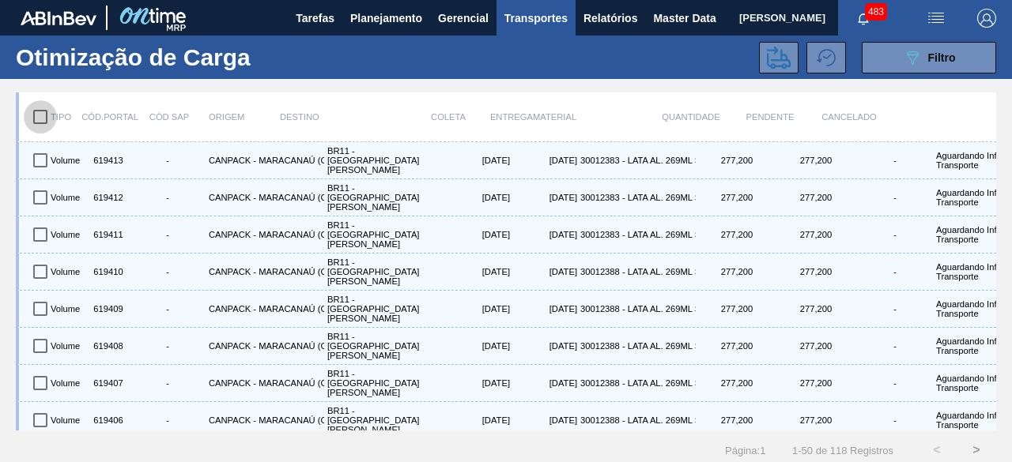
checkbox input "true"
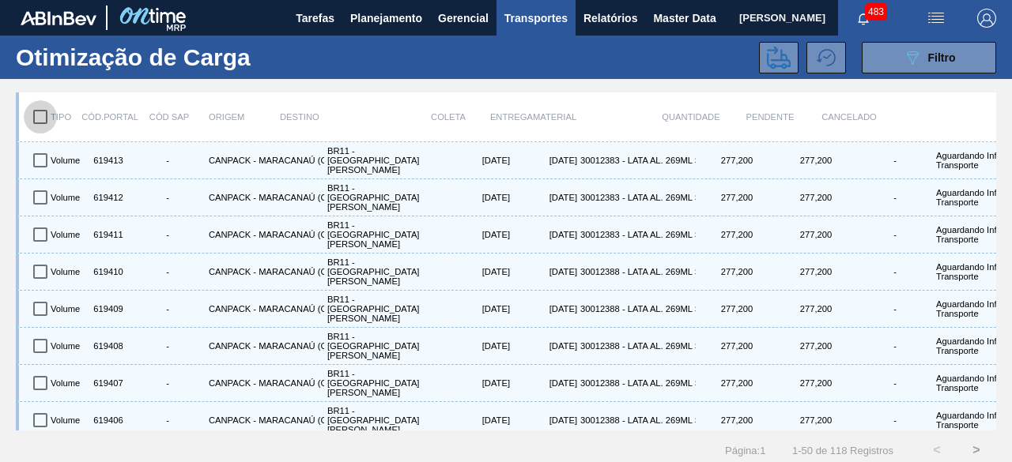
checkbox input "true"
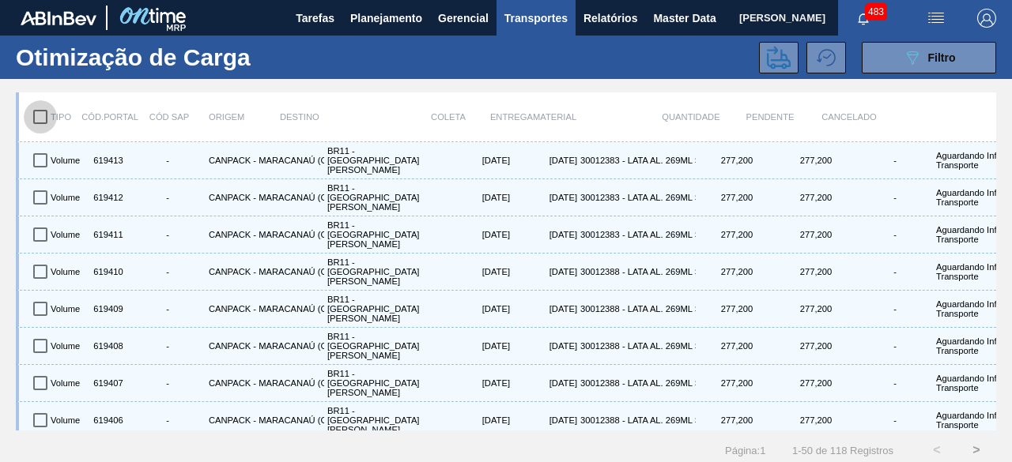
checkbox input "true"
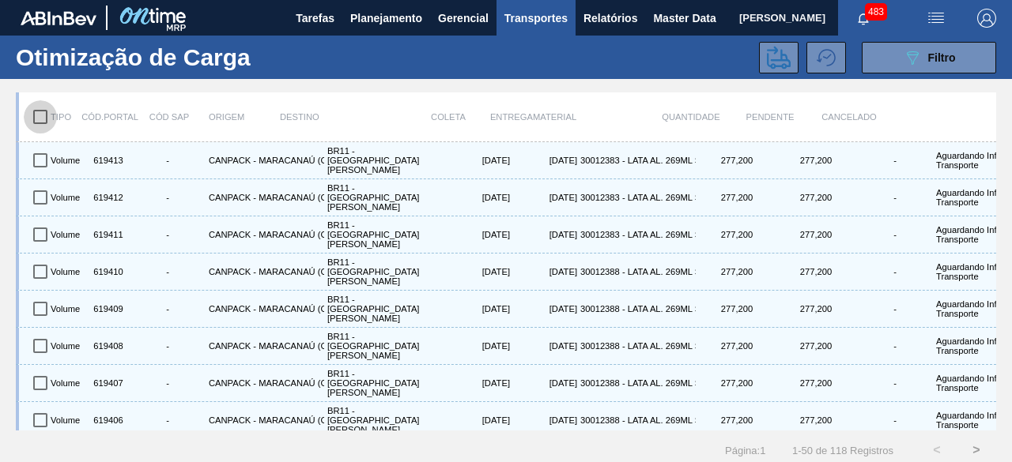
checkbox input "true"
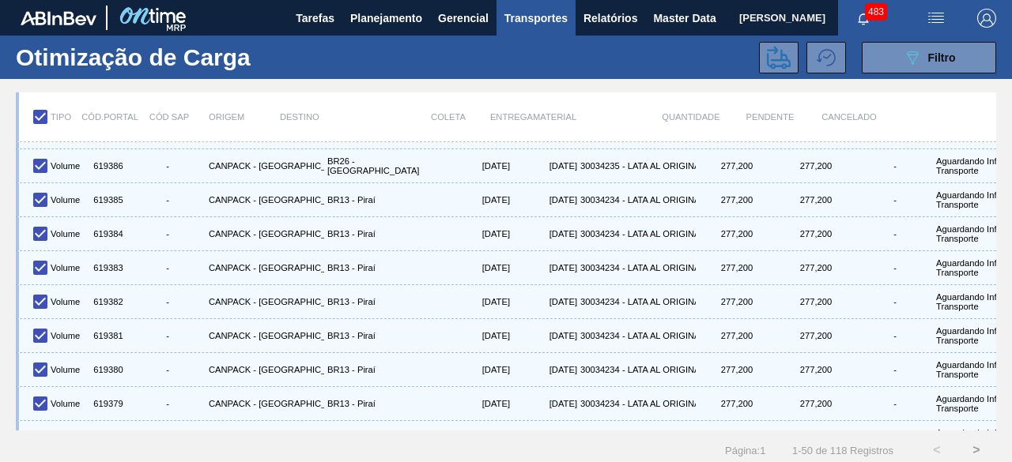
scroll to position [1409, 0]
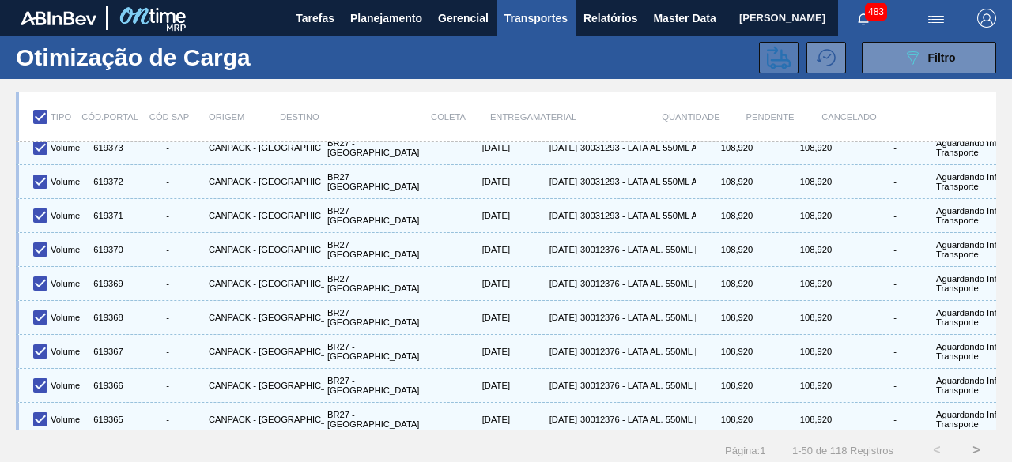
click at [773, 61] on icon at bounding box center [779, 58] width 24 height 24
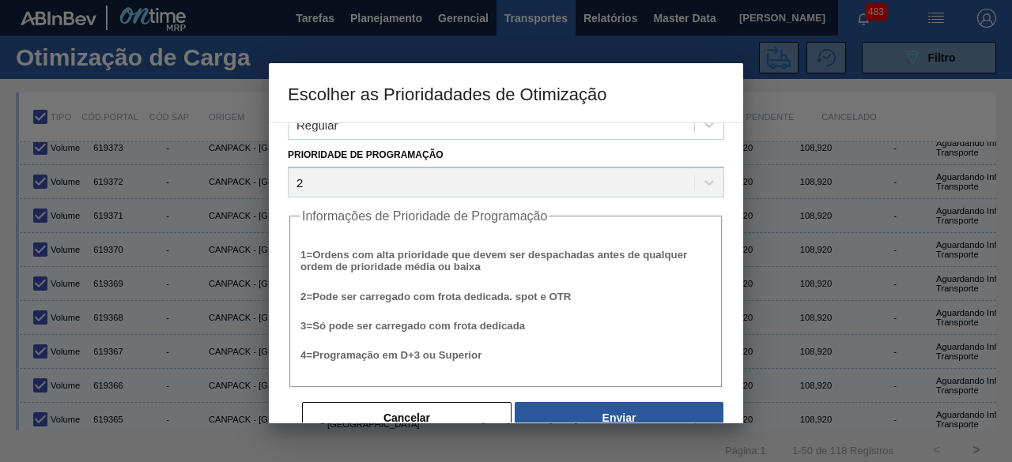
scroll to position [60, 0]
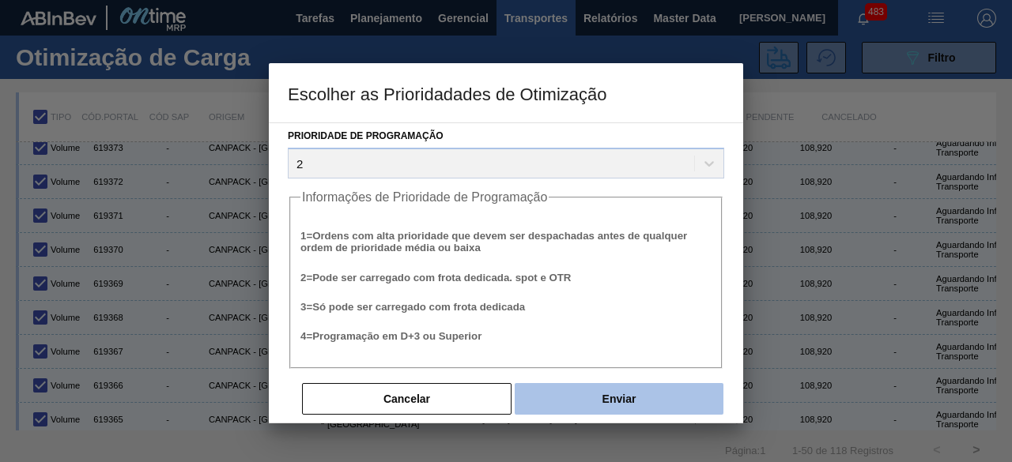
click at [658, 396] on button "Enviar" at bounding box center [619, 399] width 209 height 32
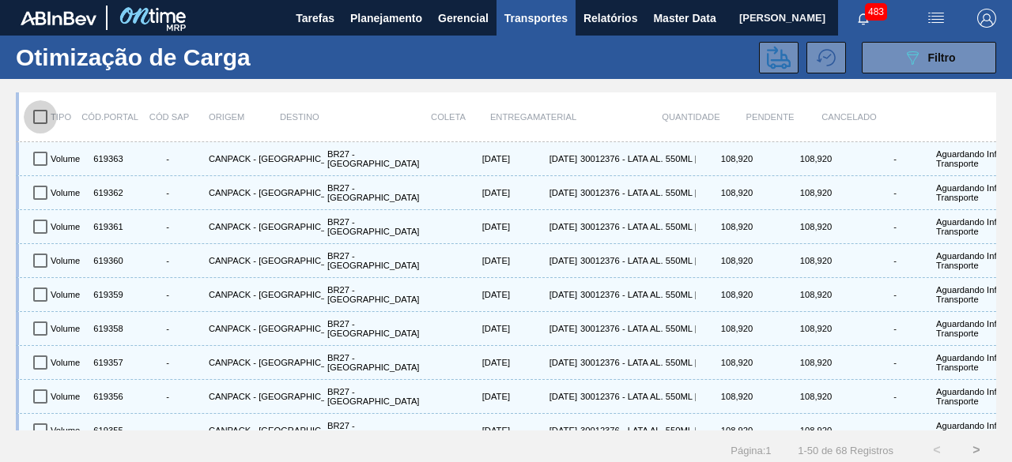
click at [38, 114] on input "checkbox" at bounding box center [40, 116] width 33 height 33
checkbox input "true"
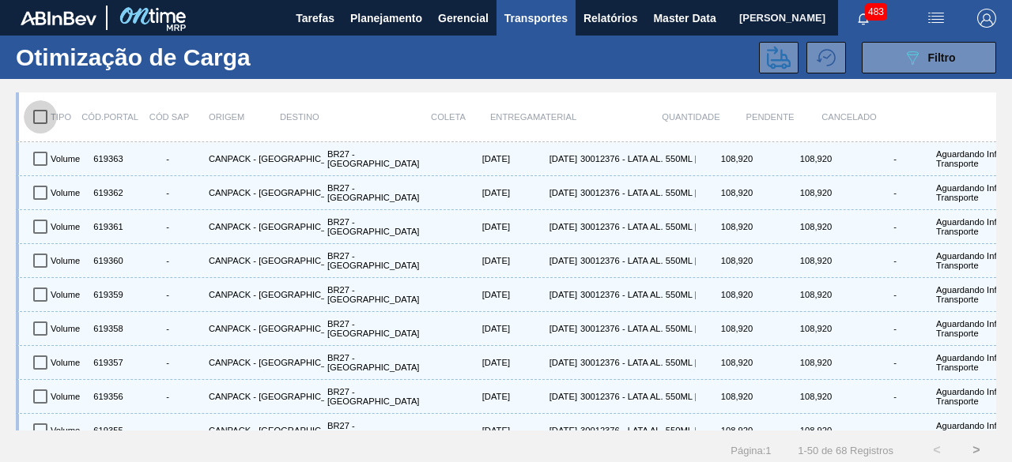
checkbox input "true"
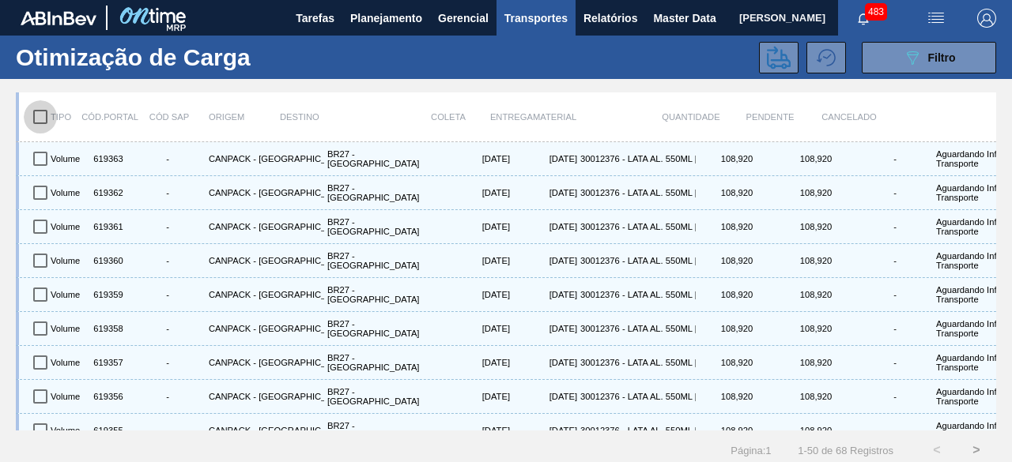
checkbox input "true"
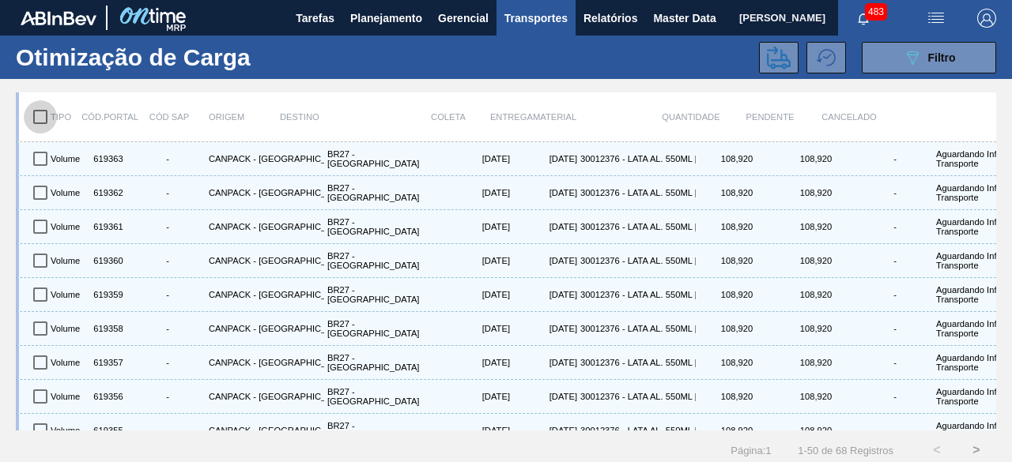
checkbox input "true"
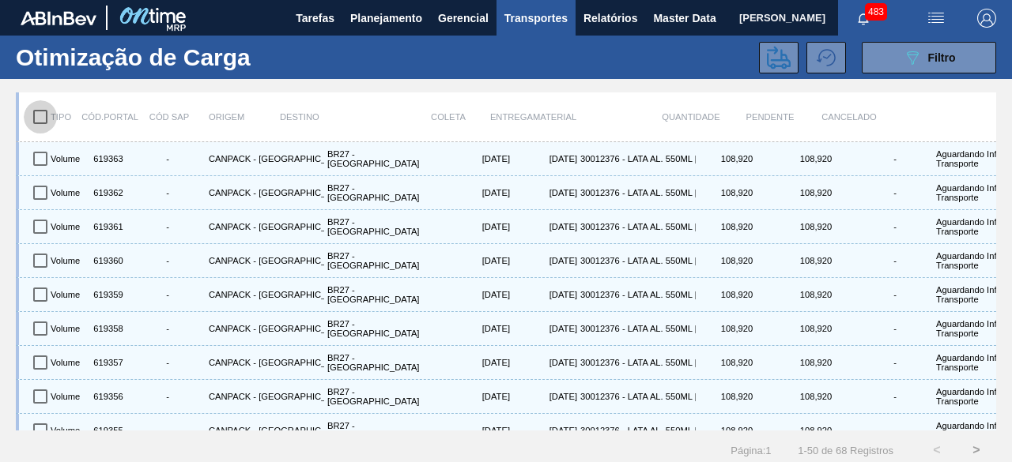
checkbox input "true"
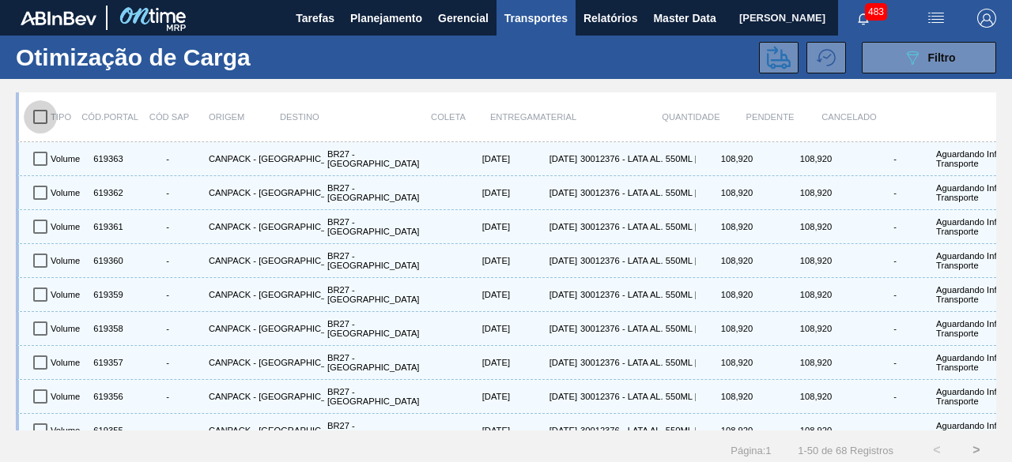
checkbox input "true"
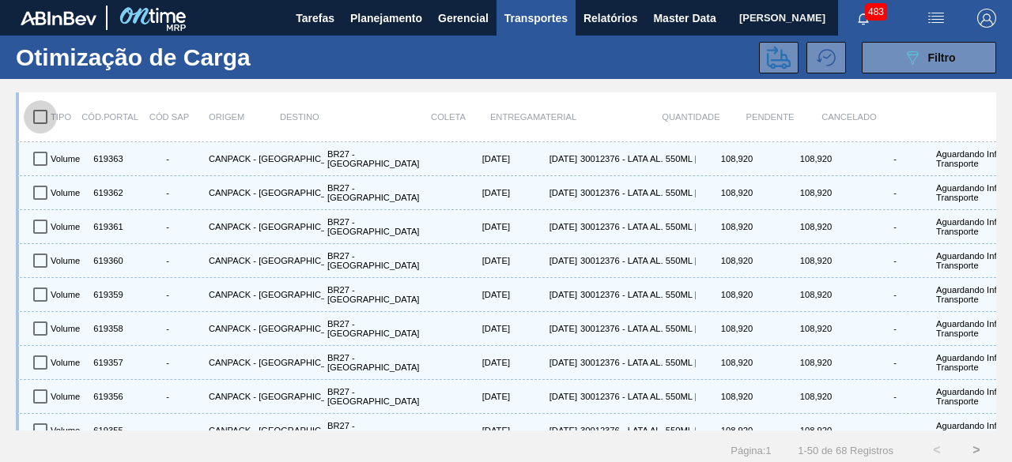
checkbox input "true"
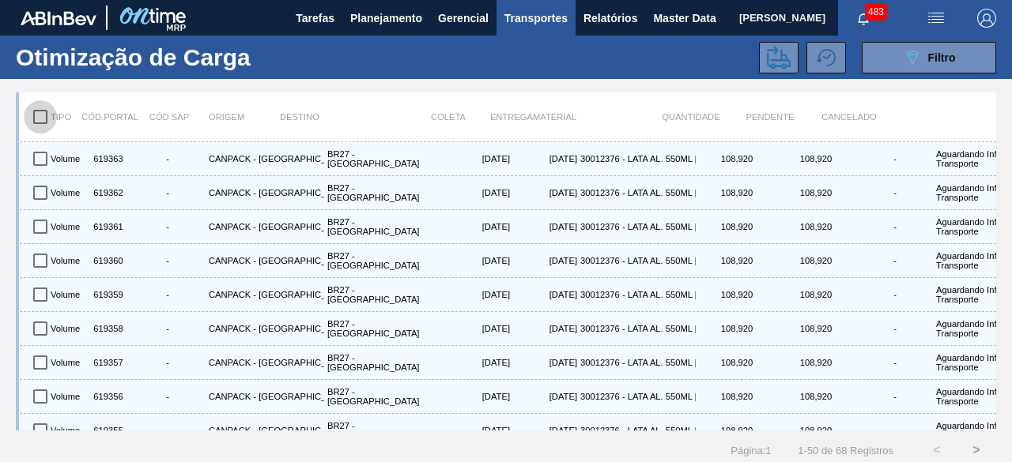
checkbox input "true"
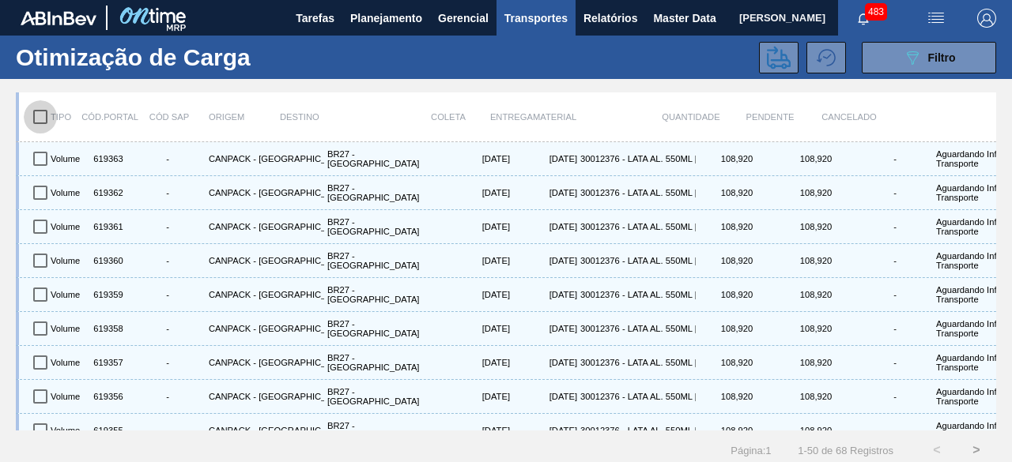
checkbox input "true"
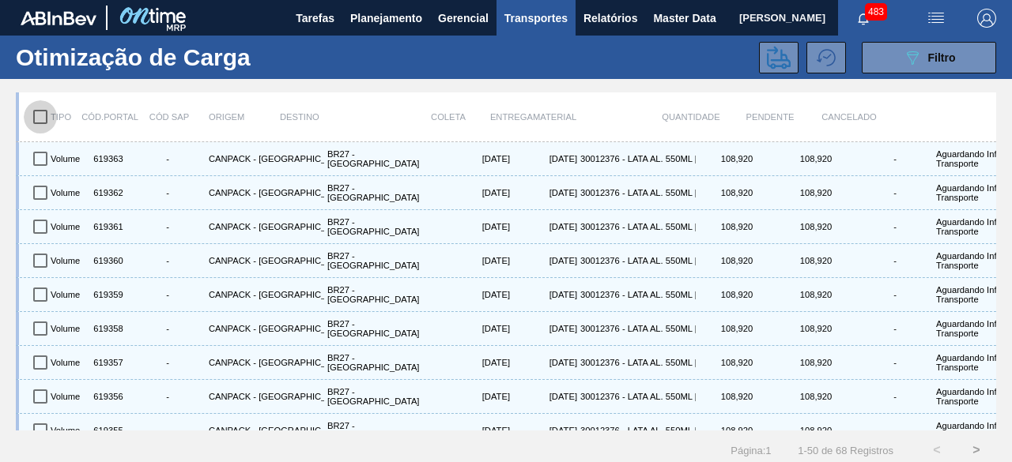
checkbox input "true"
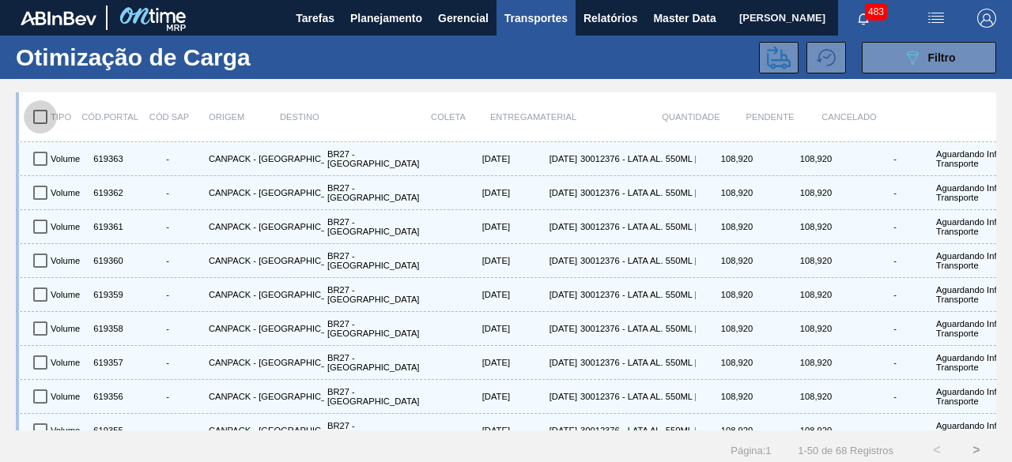
checkbox input "true"
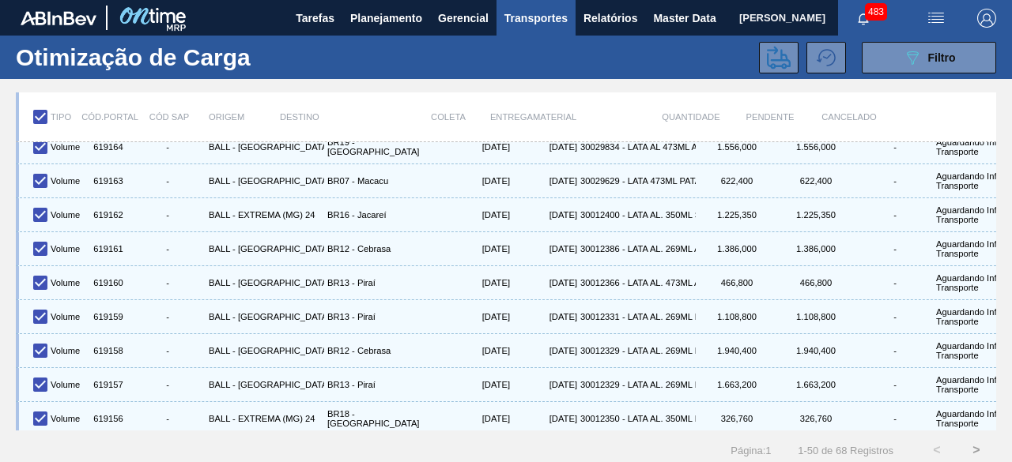
scroll to position [1409, 0]
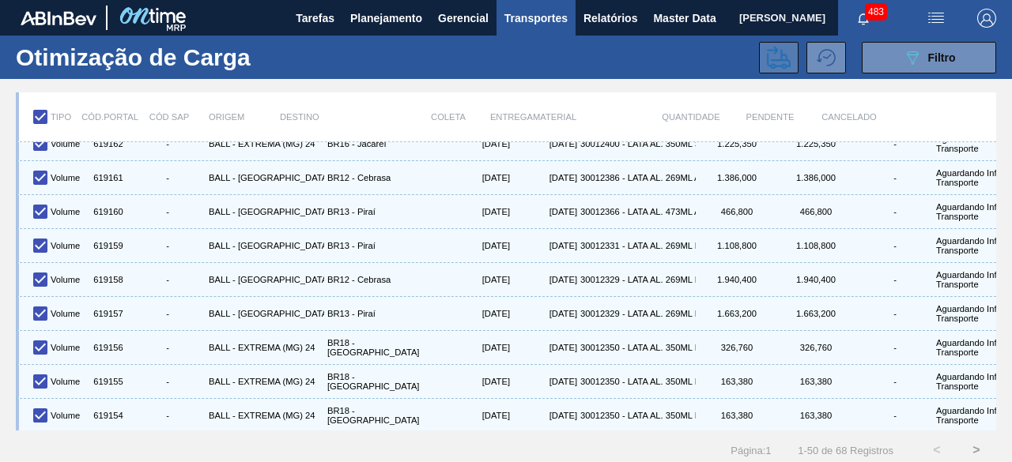
click at [762, 62] on button at bounding box center [779, 58] width 40 height 32
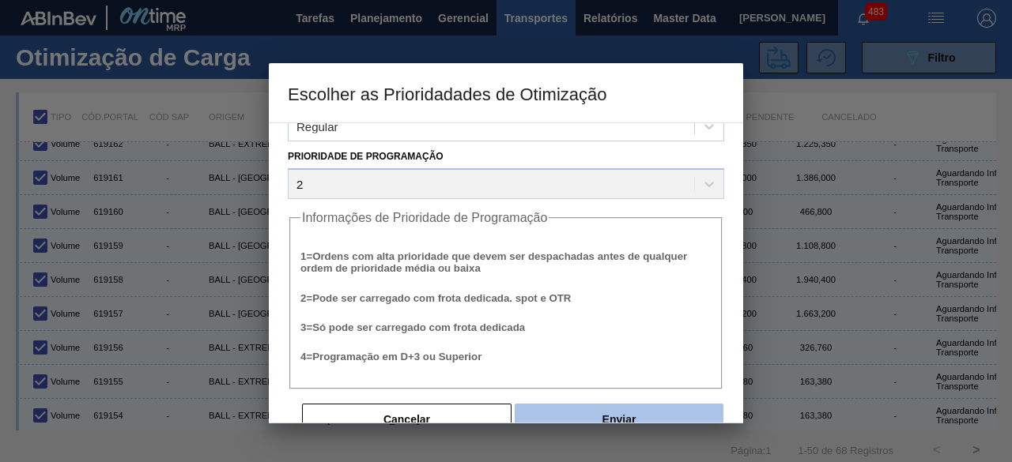
scroll to position [60, 0]
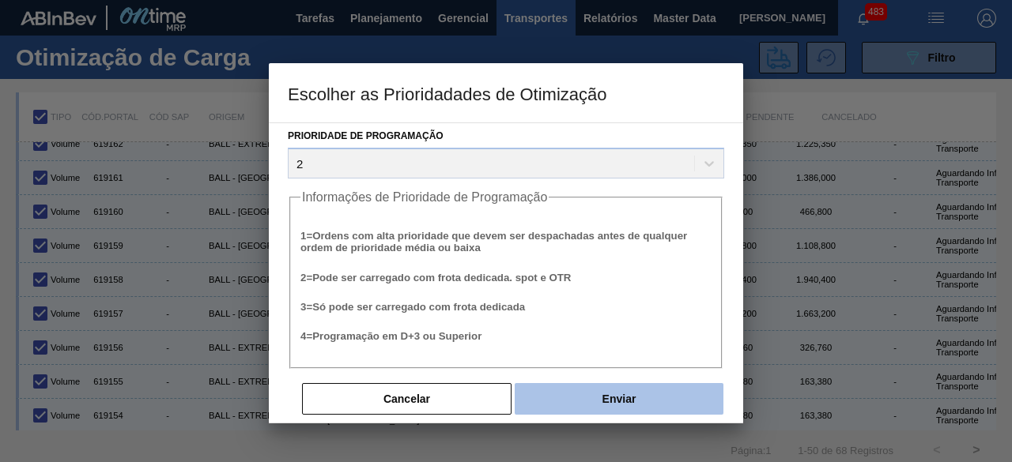
click at [615, 391] on button "Enviar" at bounding box center [619, 399] width 209 height 32
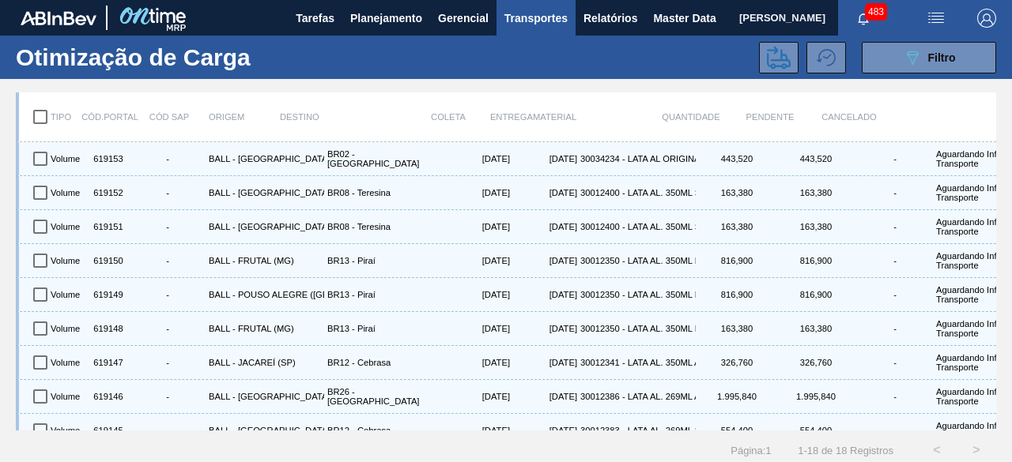
click at [44, 114] on input "checkbox" at bounding box center [40, 116] width 33 height 33
checkbox input "true"
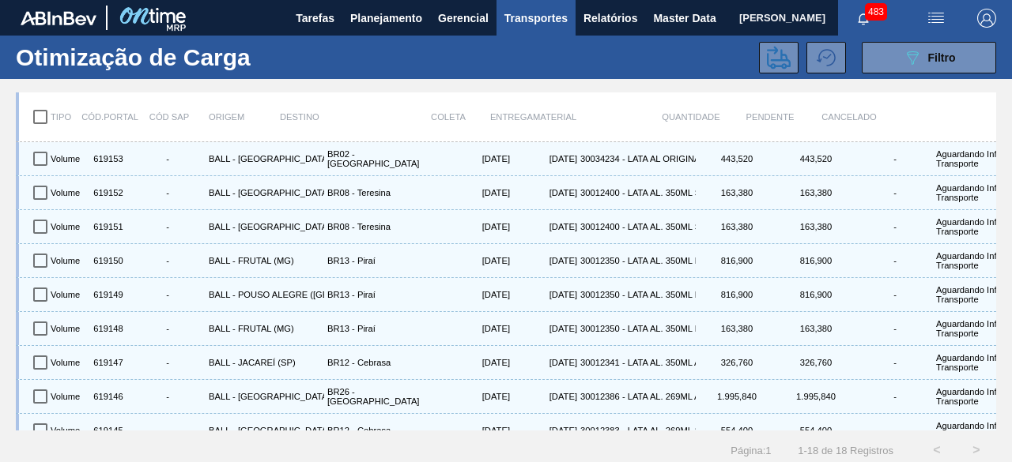
checkbox input "true"
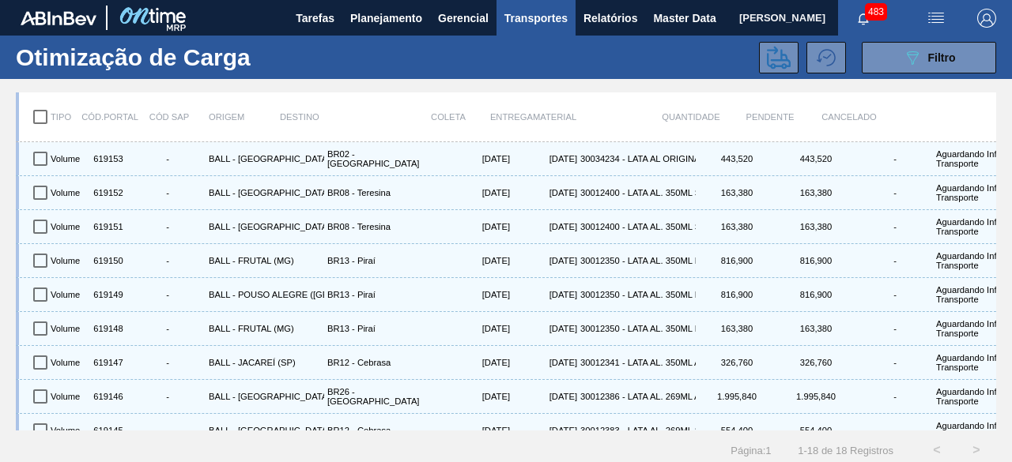
checkbox input "true"
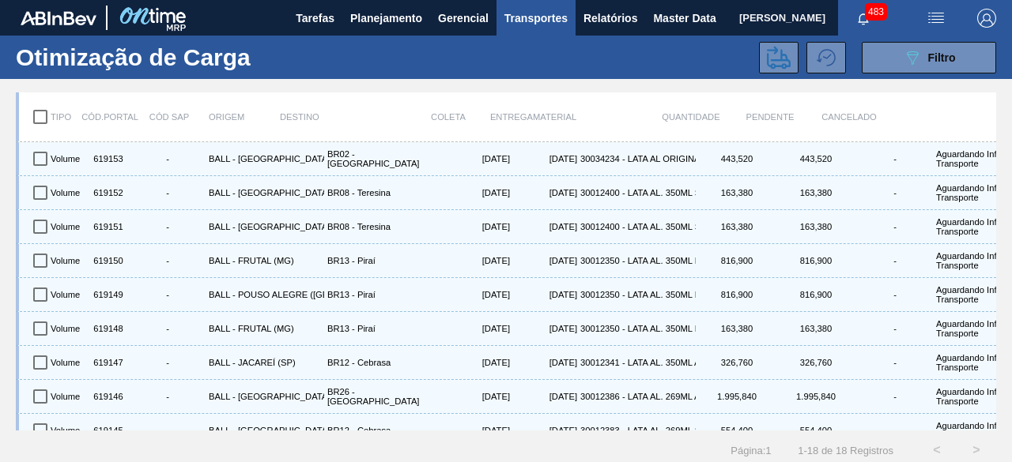
checkbox input "true"
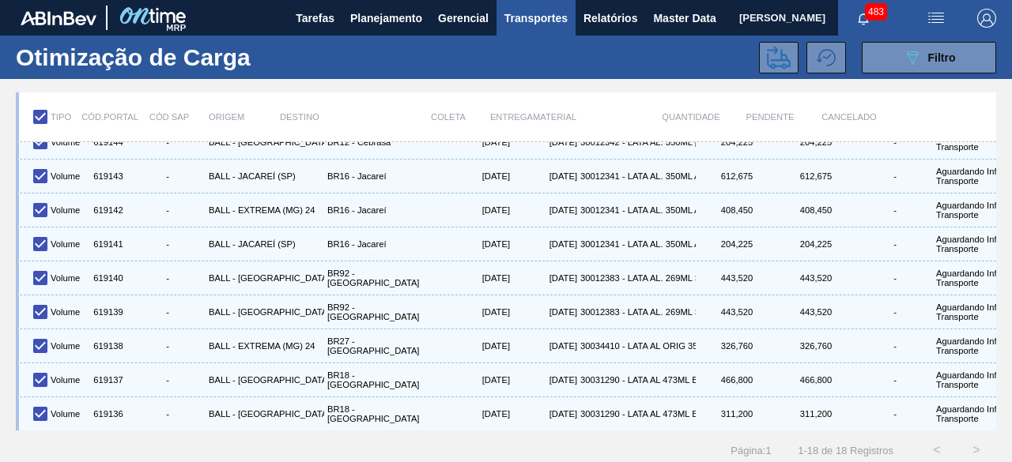
scroll to position [20, 0]
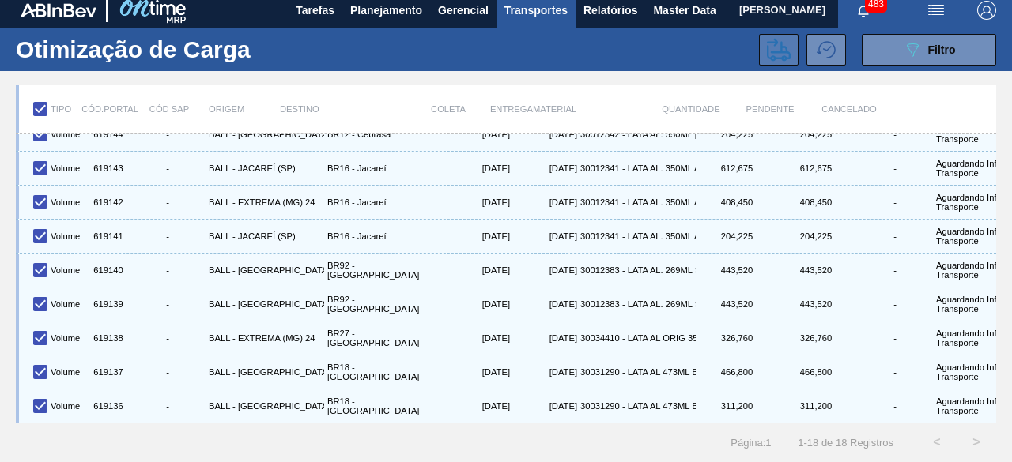
click at [779, 42] on icon at bounding box center [779, 50] width 24 height 24
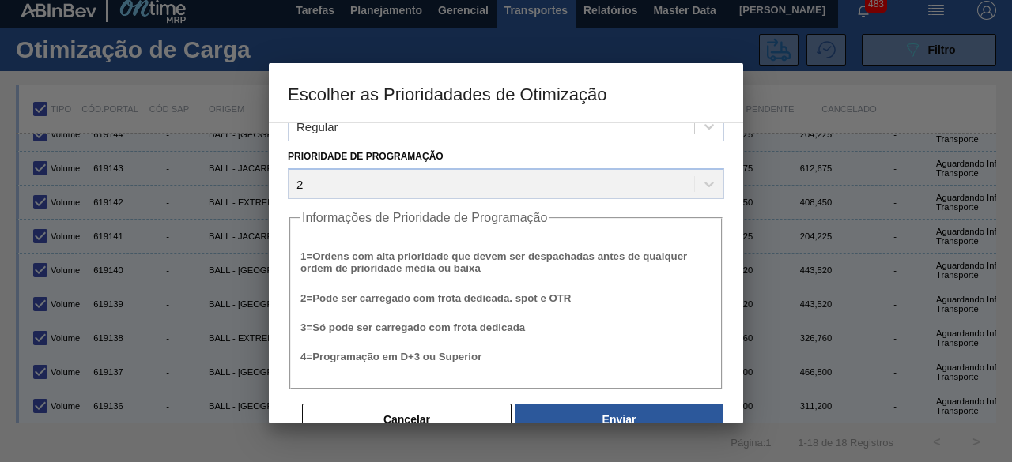
scroll to position [60, 0]
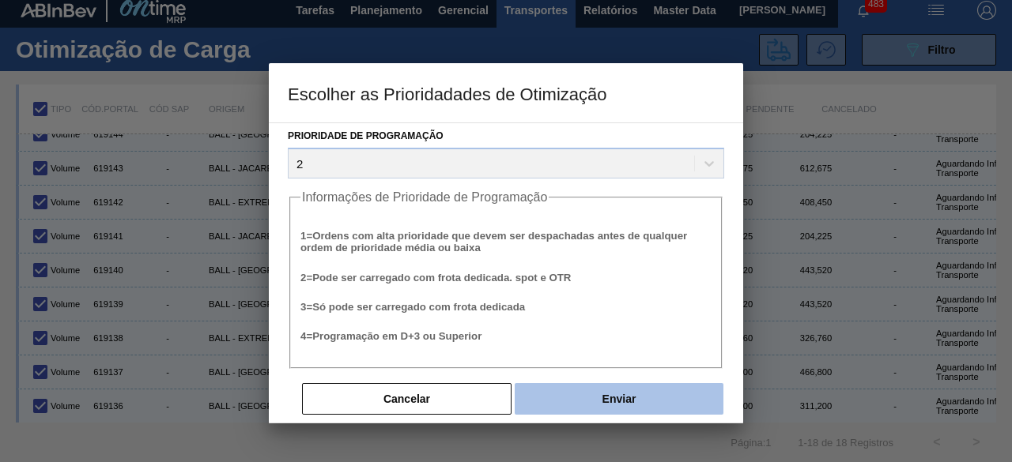
click at [679, 400] on button "Enviar" at bounding box center [619, 399] width 209 height 32
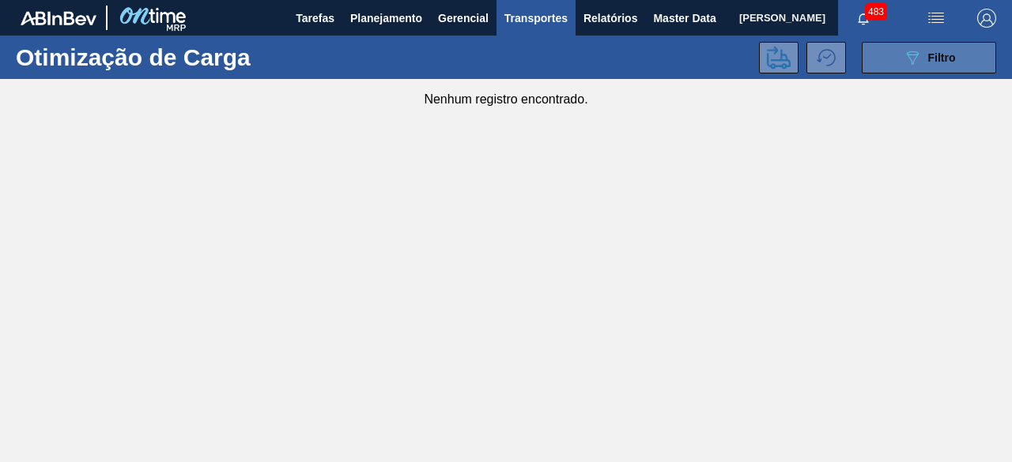
click at [917, 63] on icon "089F7B8B-B2A5-4AFE-B5C0-19BA573D28AC" at bounding box center [912, 57] width 19 height 19
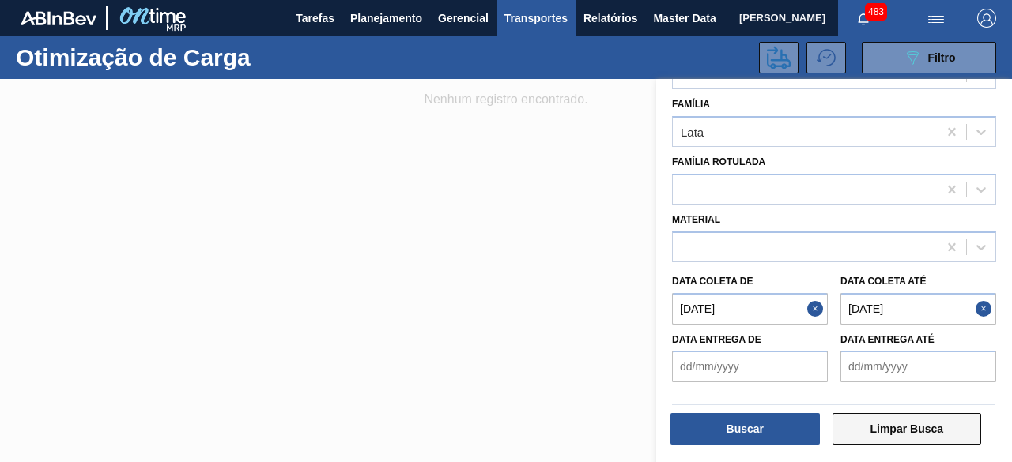
click at [934, 439] on button "Limpar Busca" at bounding box center [906, 429] width 149 height 32
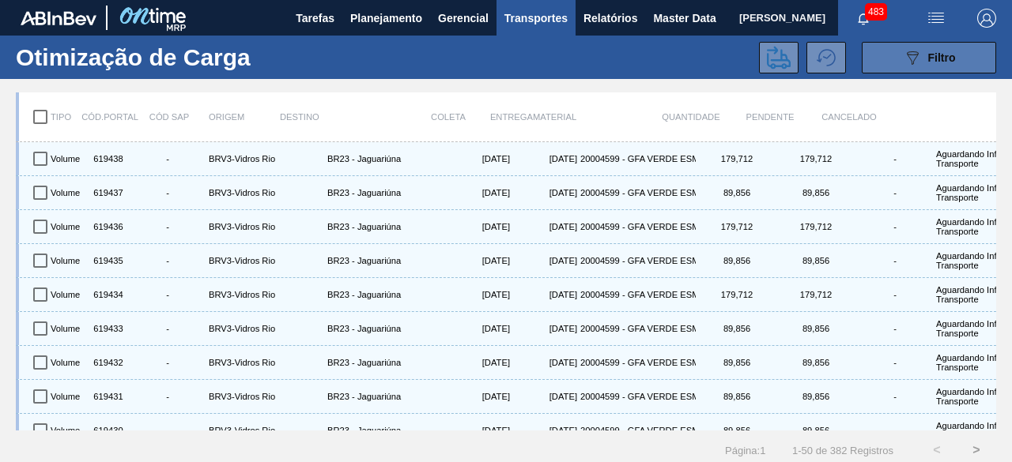
click at [930, 66] on div "089F7B8B-B2A5-4AFE-B5C0-19BA573D28AC Filtro" at bounding box center [929, 57] width 53 height 19
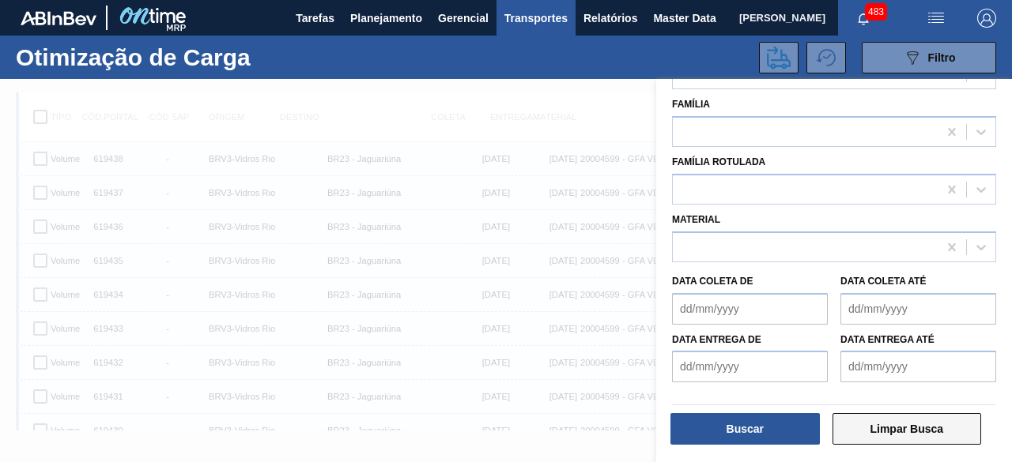
click at [915, 430] on button "Limpar Busca" at bounding box center [906, 429] width 149 height 32
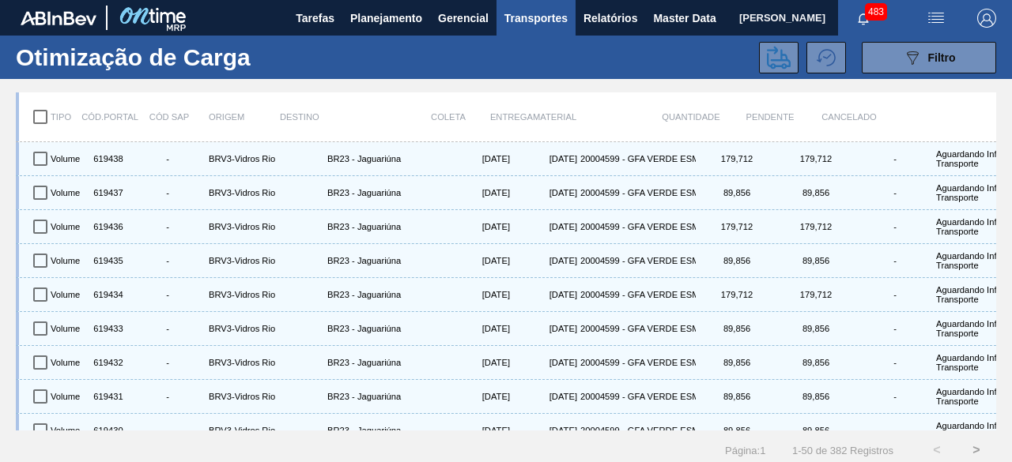
drag, startPoint x: 901, startPoint y: 59, endPoint x: 840, endPoint y: 162, distance: 119.4
click at [903, 60] on icon "089F7B8B-B2A5-4AFE-B5C0-19BA573D28AC" at bounding box center [912, 57] width 19 height 19
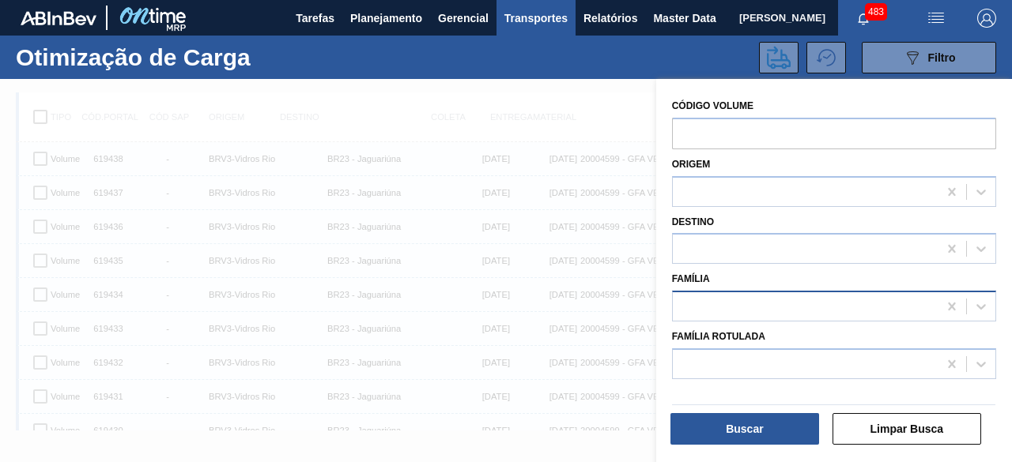
click at [774, 307] on div at bounding box center [805, 307] width 265 height 23
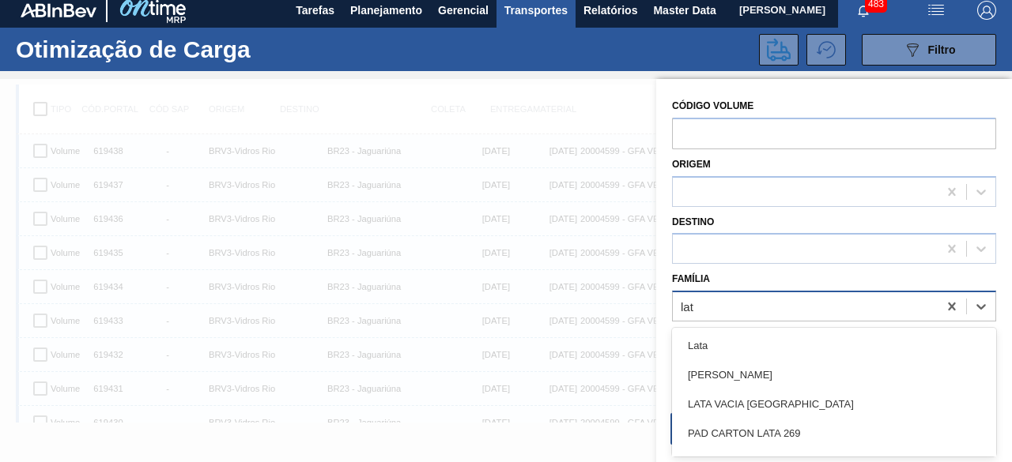
type input "lata"
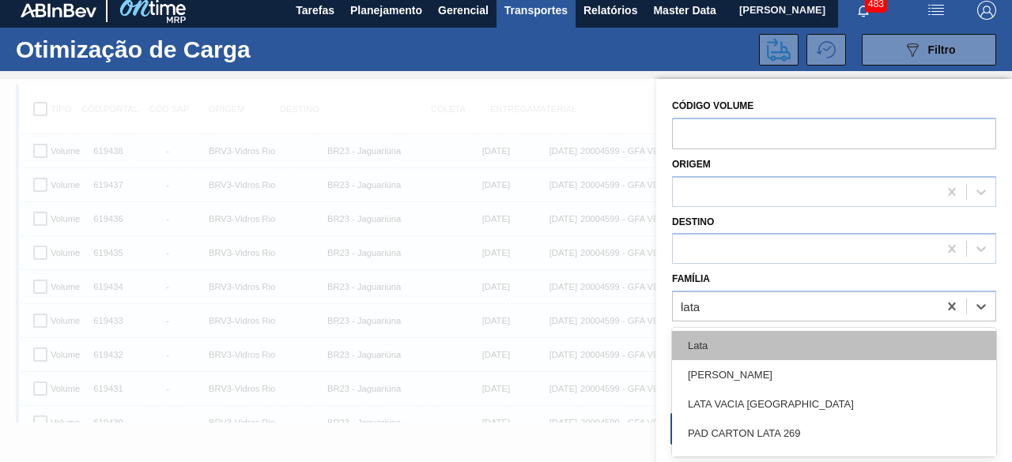
click at [765, 353] on div "Lata" at bounding box center [834, 345] width 324 height 29
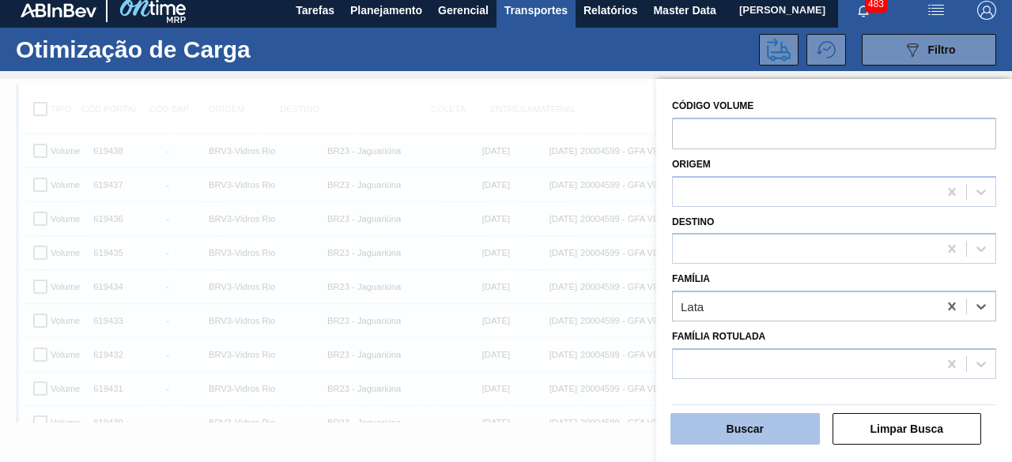
click at [768, 424] on button "Buscar" at bounding box center [744, 429] width 149 height 32
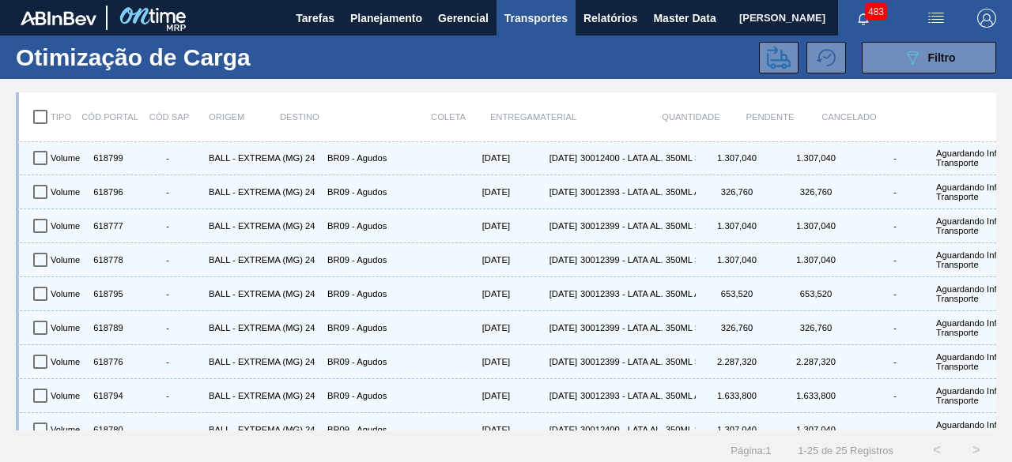
scroll to position [0, 0]
